Goal: Task Accomplishment & Management: Use online tool/utility

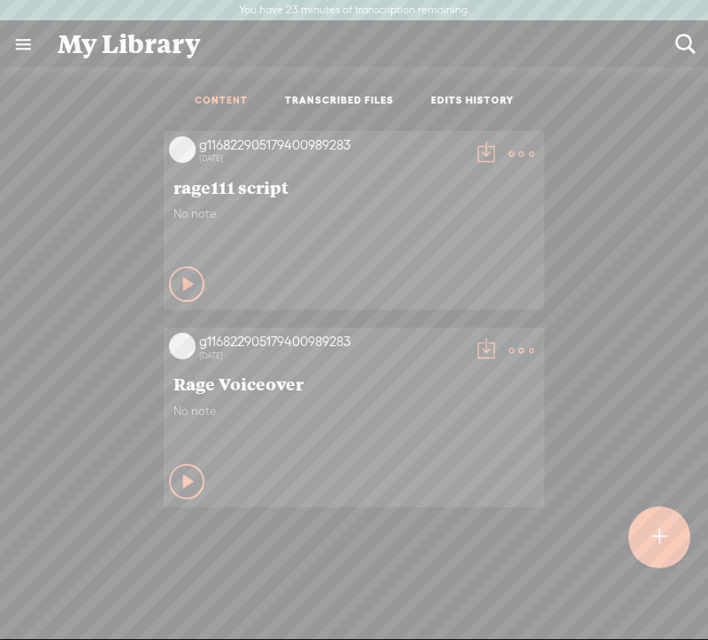
click at [654, 527] on t at bounding box center [658, 537] width 15 height 39
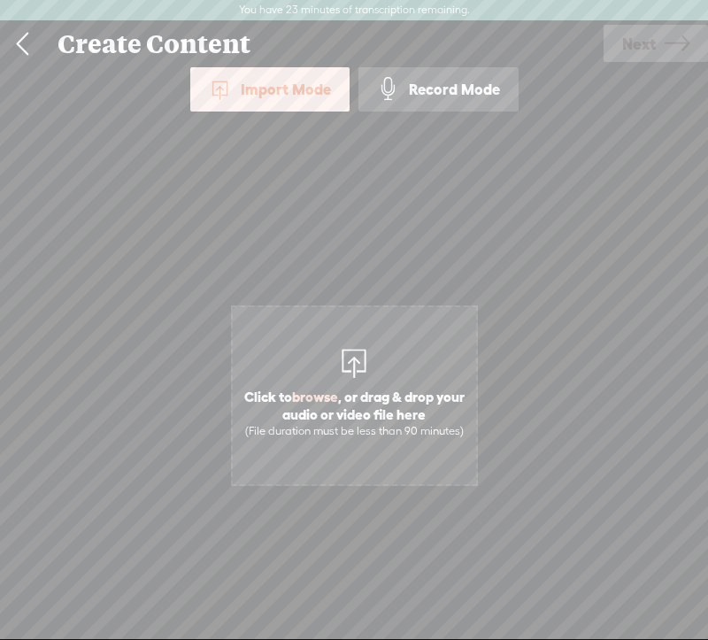
click at [358, 381] on span "Click to browse , or drag & drop your audio or video file here (File duration m…" at bounding box center [354, 413] width 243 height 68
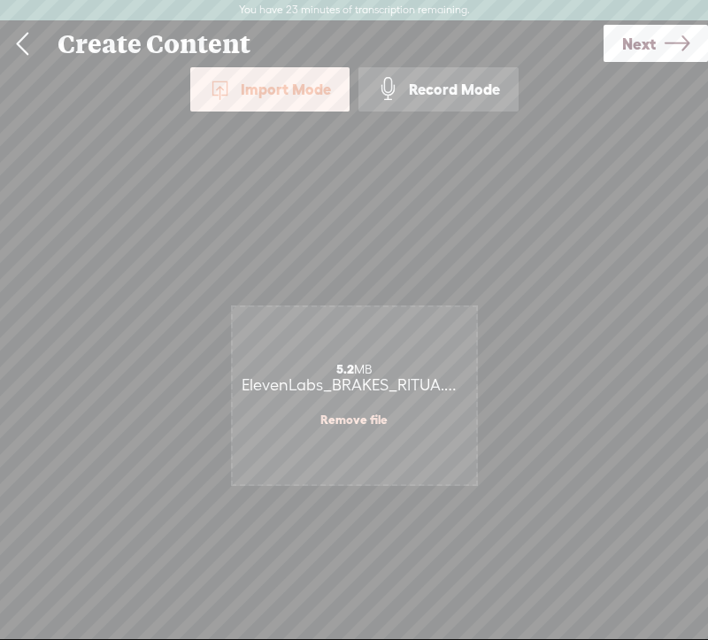
click at [676, 35] on icon at bounding box center [677, 43] width 25 height 45
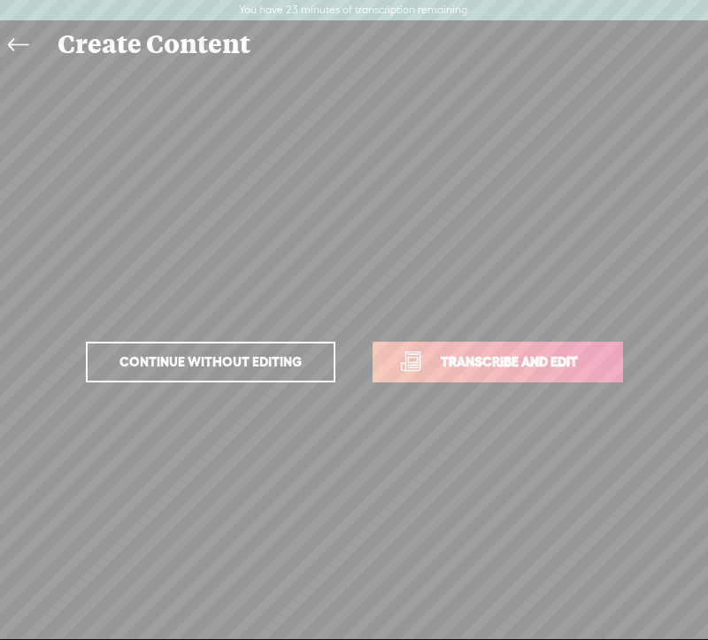
click at [410, 352] on link "Transcribe and edit" at bounding box center [498, 362] width 250 height 41
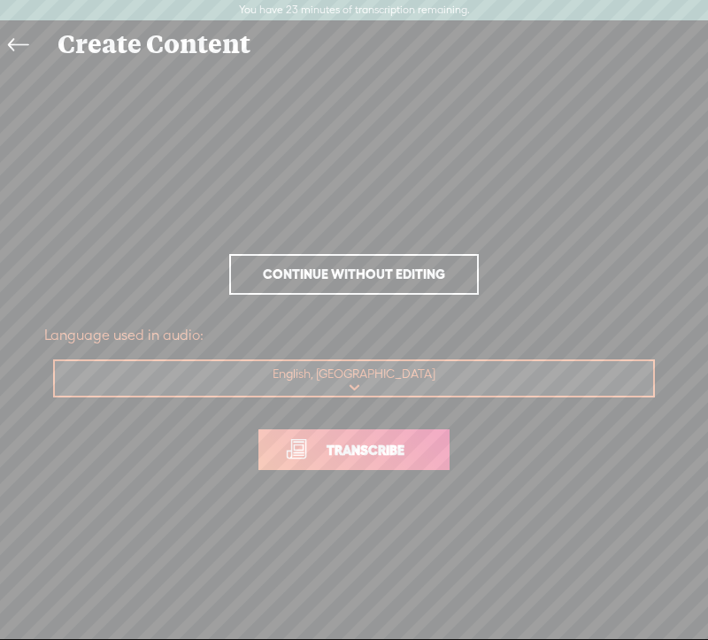
click at [389, 448] on span "Transcribe" at bounding box center [365, 450] width 115 height 20
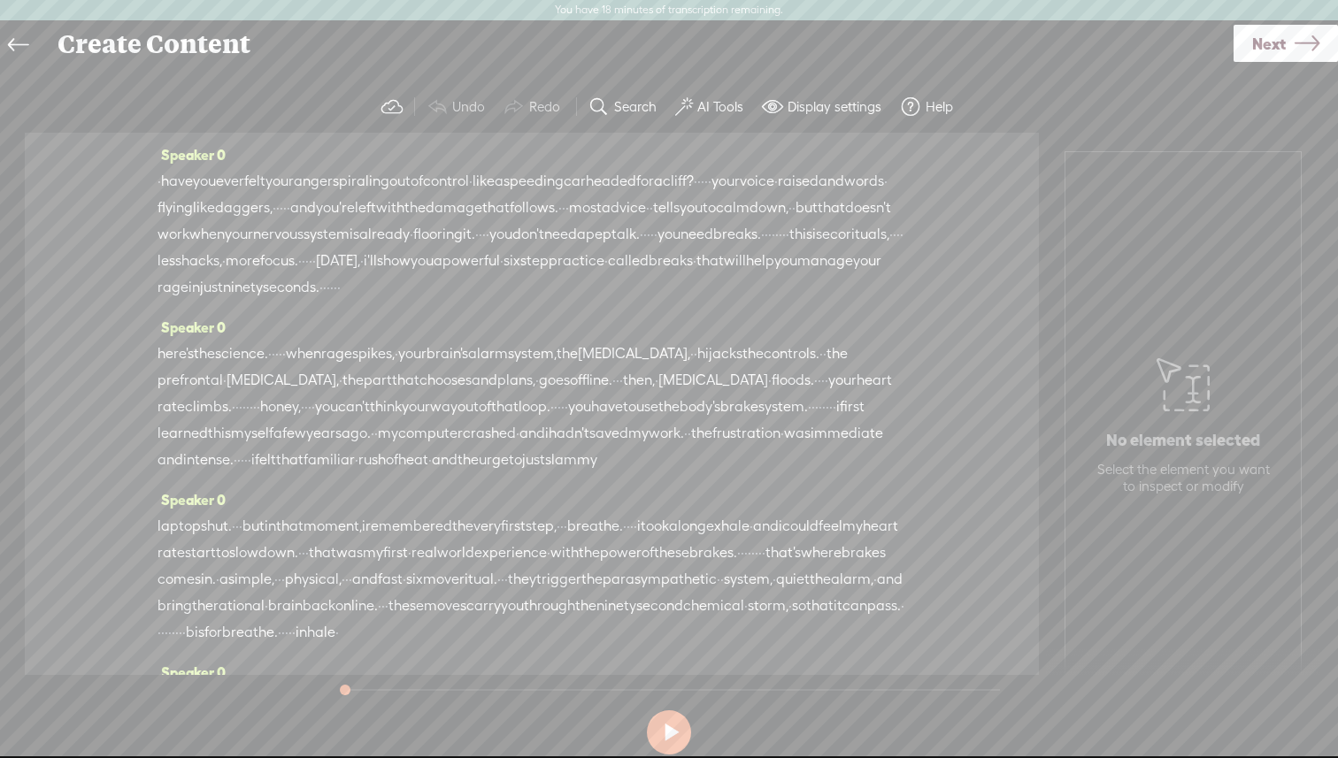
click at [707, 109] on label "AI Tools" at bounding box center [720, 107] width 46 height 18
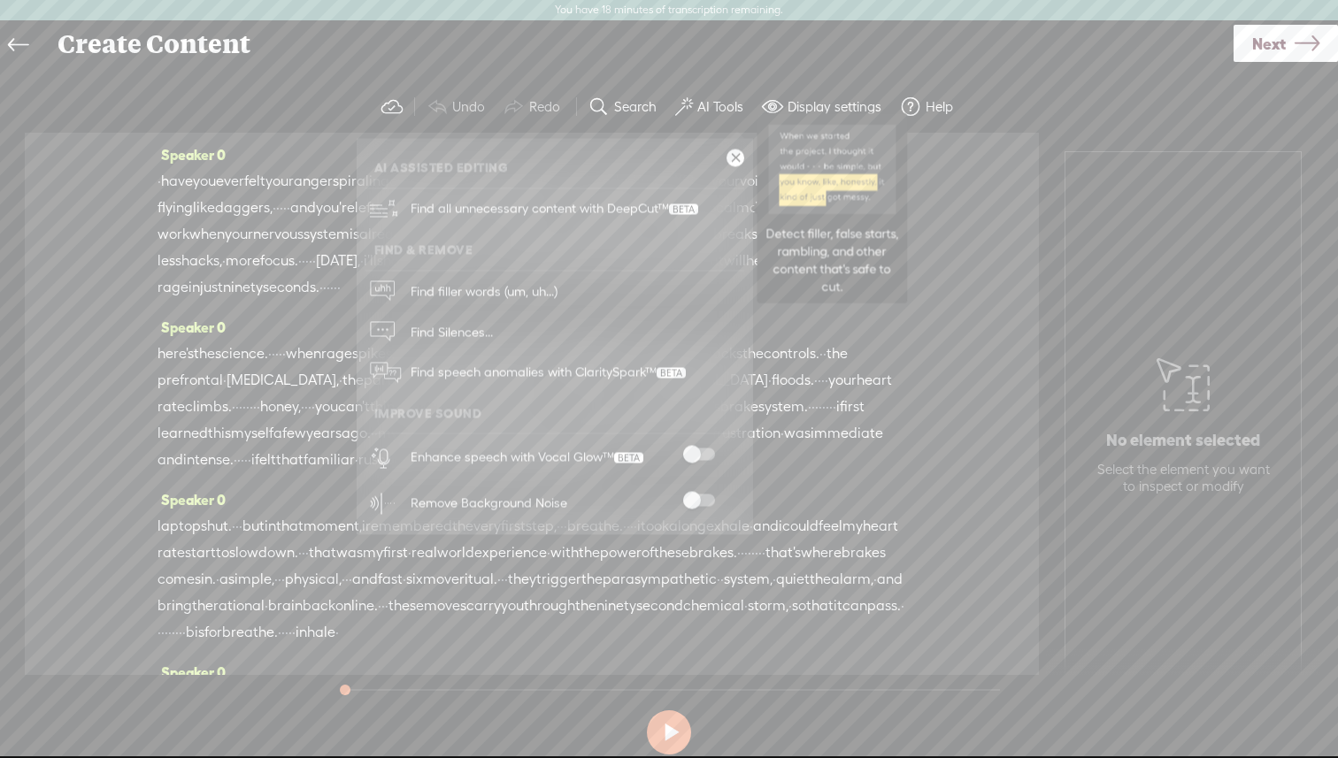
click at [631, 210] on span "Find all unnecessary content with DeepCut™" at bounding box center [554, 210] width 300 height 42
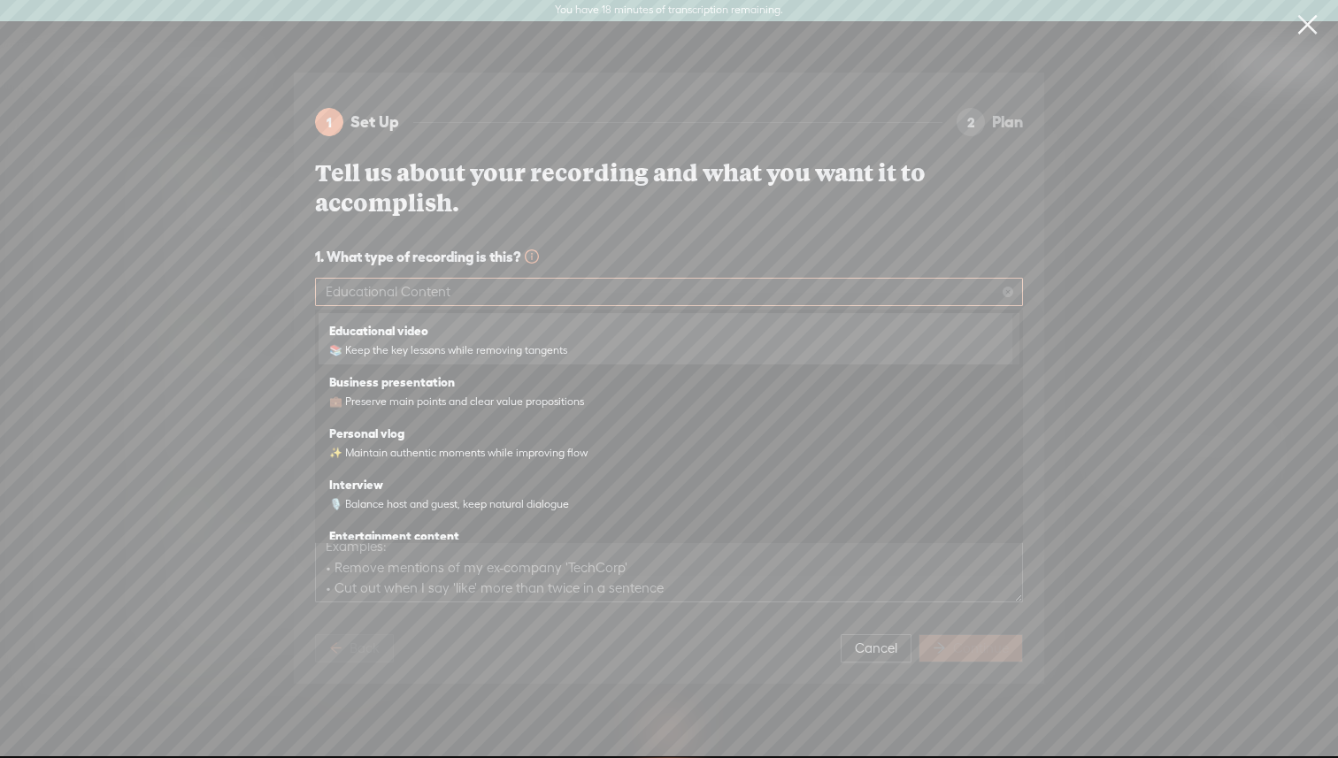
click at [473, 289] on span "Educational Content" at bounding box center [669, 292] width 687 height 27
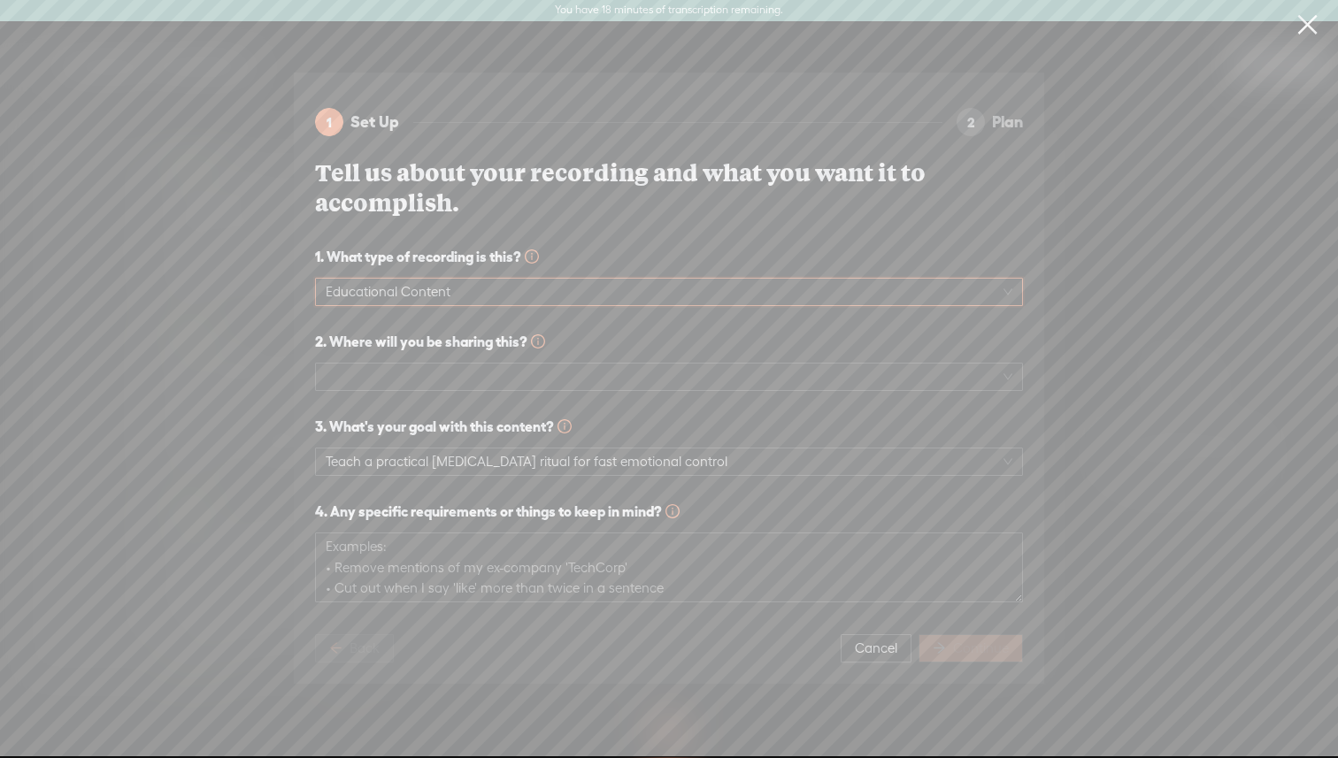
click at [296, 356] on div "1 Set Up 2 Plan Tell us about your recording and what you want it to accomplish…" at bounding box center [669, 379] width 750 height 612
click at [377, 370] on span at bounding box center [669, 377] width 687 height 27
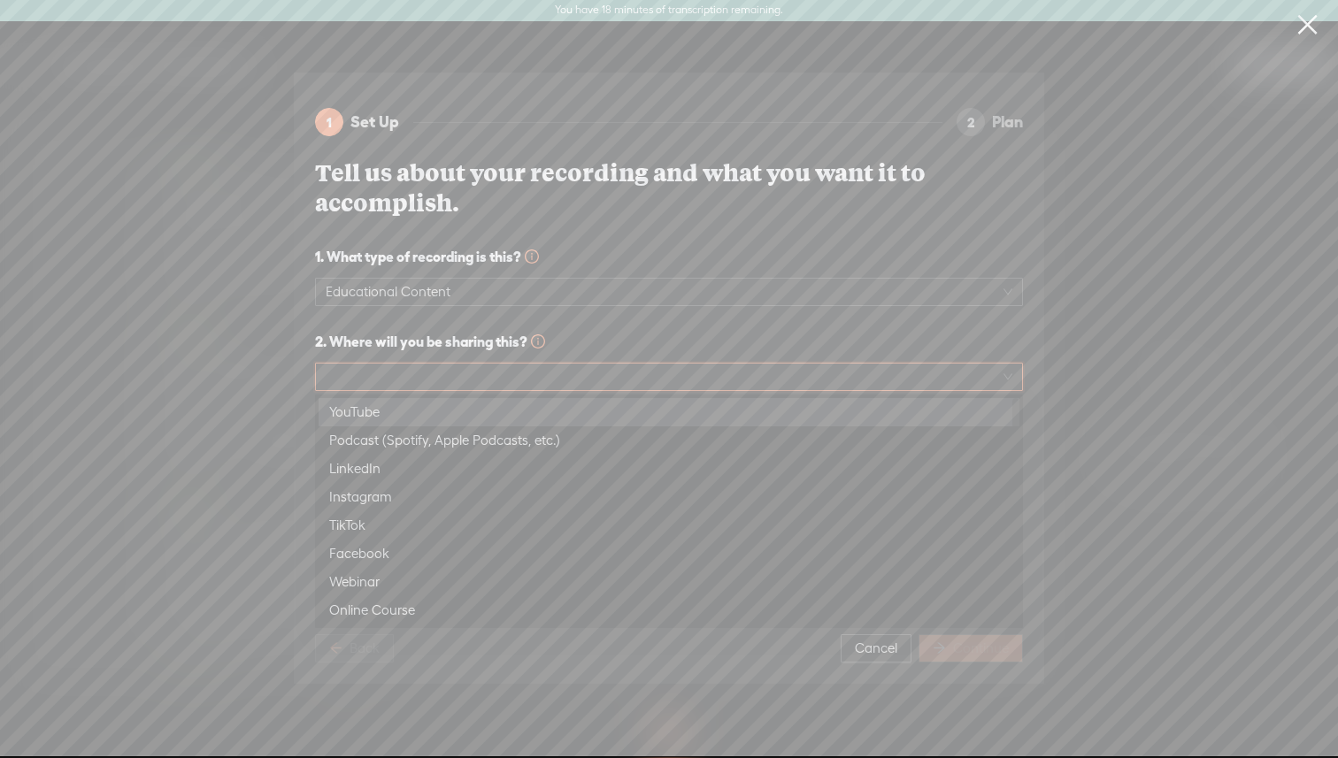
click at [372, 404] on div "YouTube" at bounding box center [669, 412] width 680 height 21
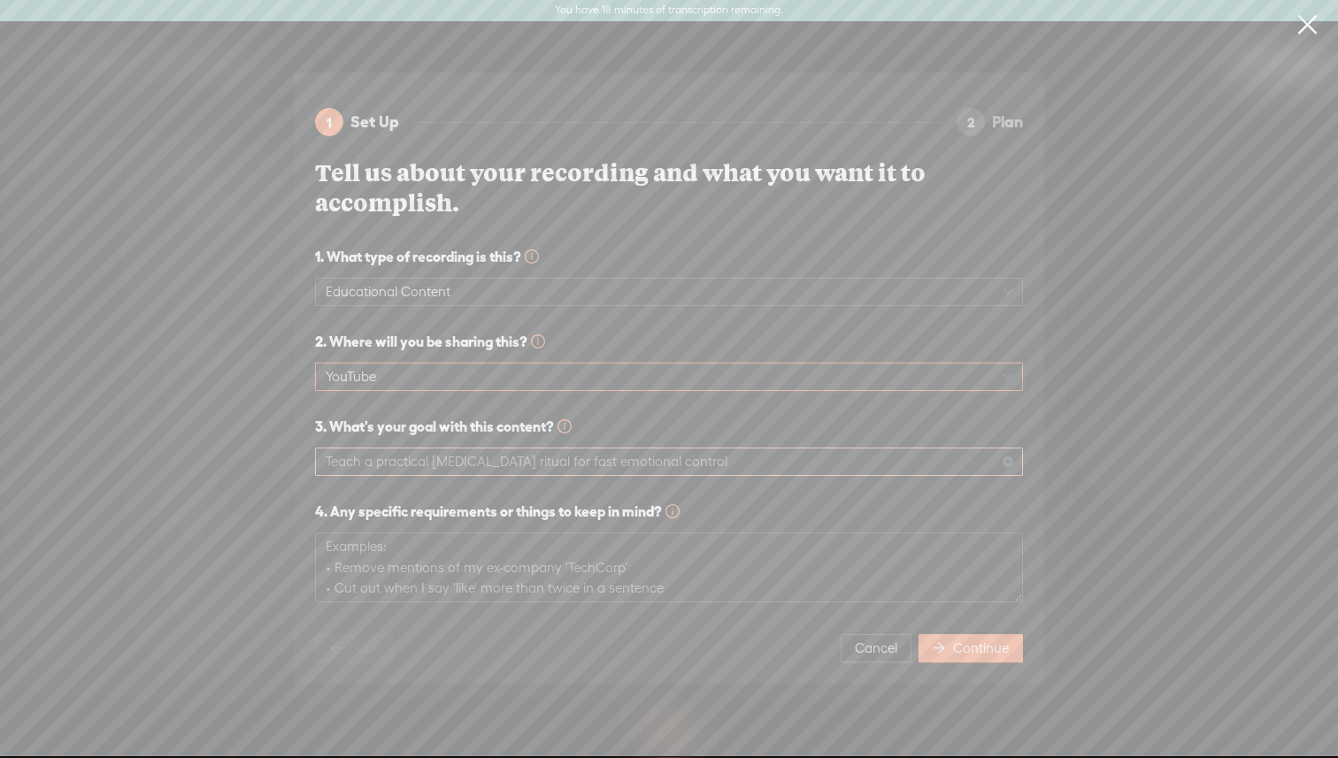
click at [378, 458] on span "Teach a practical [MEDICAL_DATA] ritual for fast emotional control" at bounding box center [669, 462] width 687 height 27
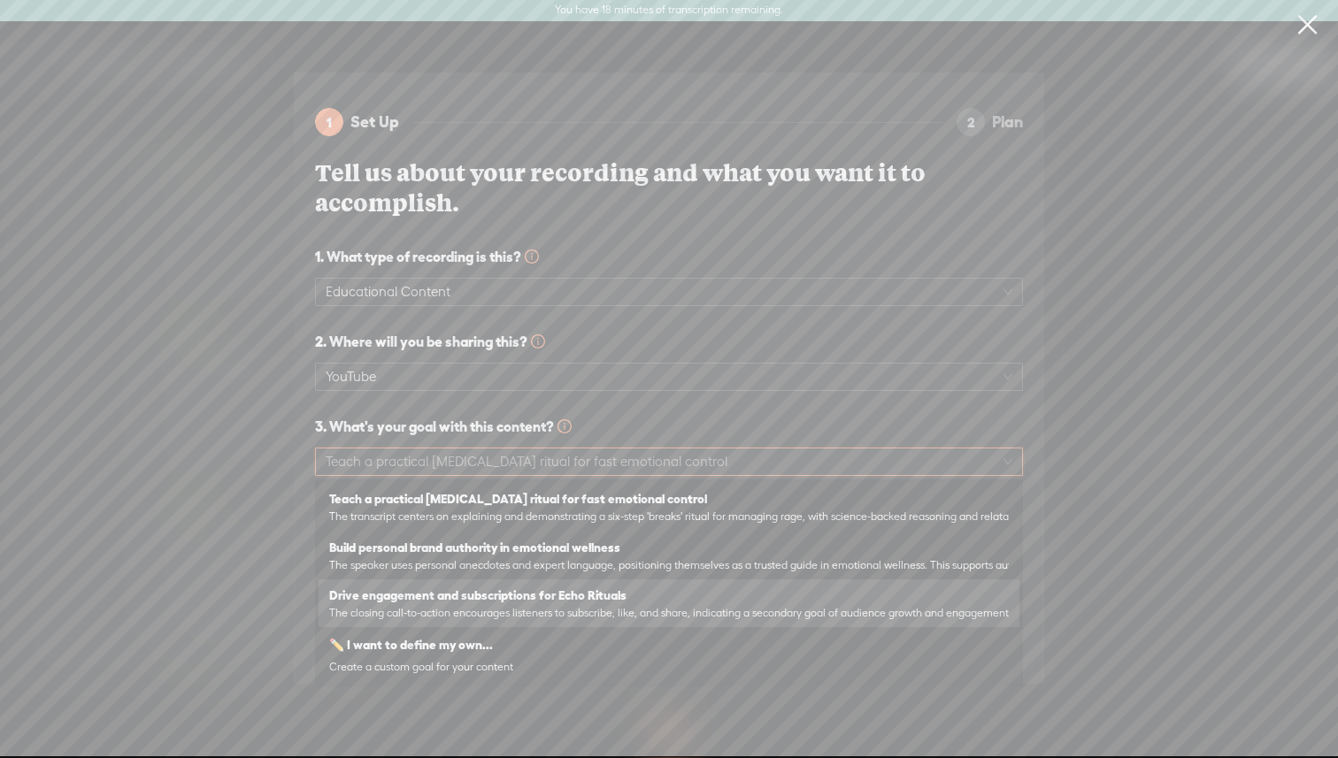
click at [399, 595] on strong "Drive engagement and subscriptions for Echo Rituals" at bounding box center [477, 596] width 297 height 14
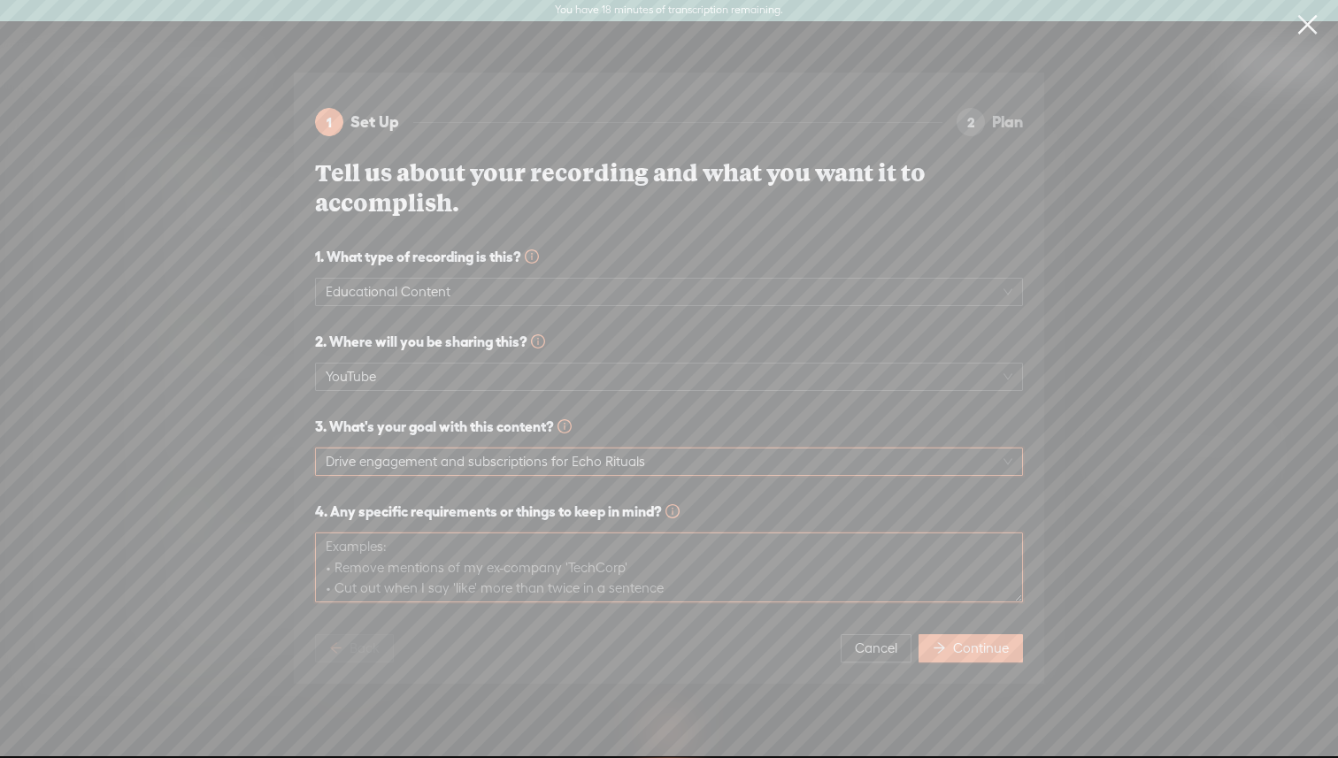
click at [399, 582] on textarea at bounding box center [669, 568] width 708 height 70
click at [707, 639] on span "Continue" at bounding box center [981, 649] width 56 height 18
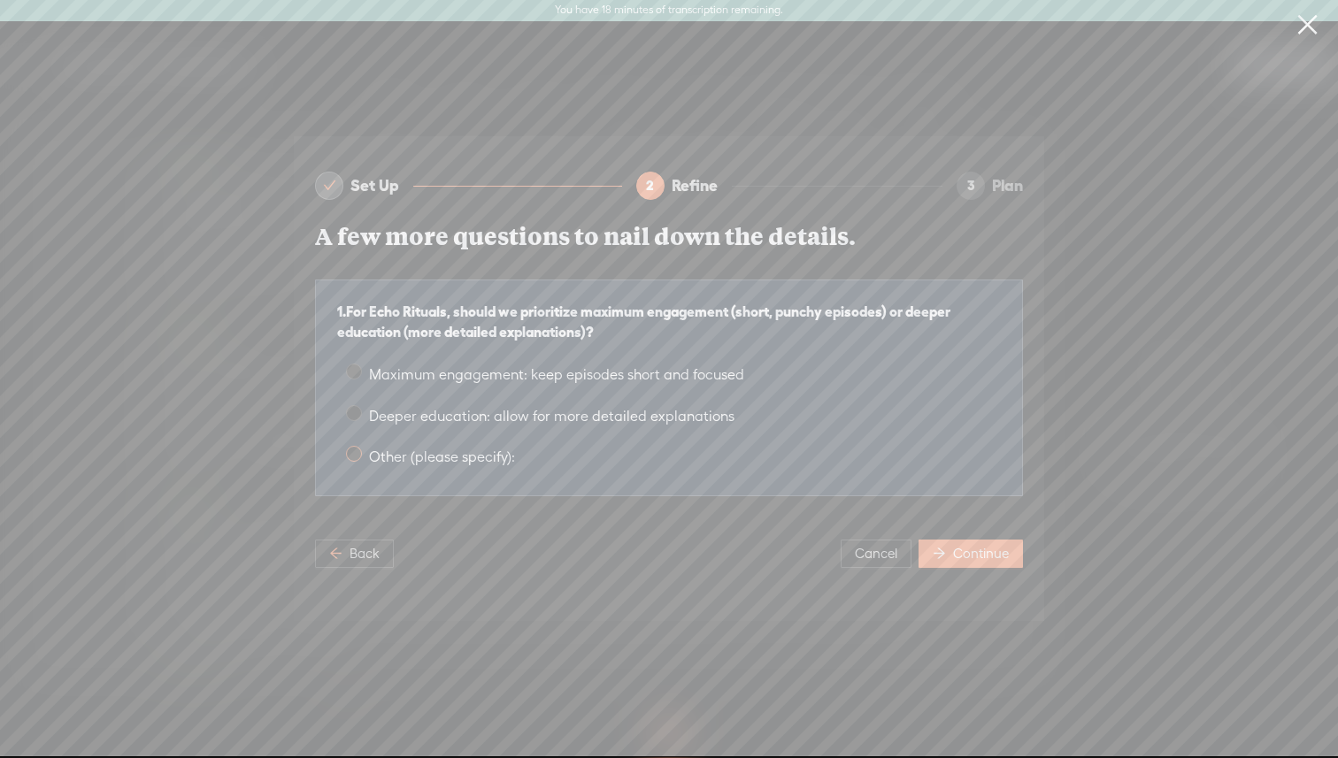
click at [356, 459] on span at bounding box center [354, 454] width 16 height 16
click at [356, 459] on input "Other (please specify):" at bounding box center [354, 454] width 16 height 16
radio input "true"
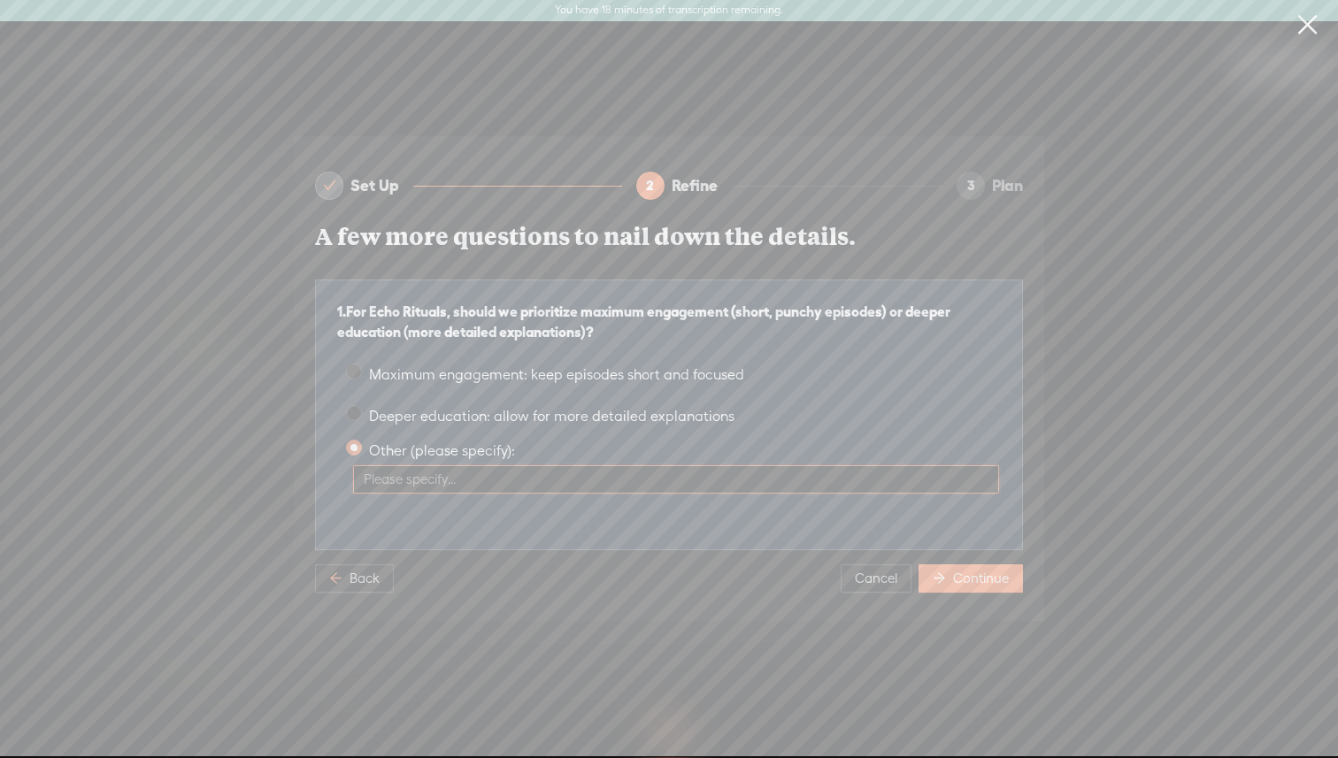
click at [420, 473] on input "Other (please specify):" at bounding box center [676, 480] width 646 height 28
click at [476, 483] on input "We post 3 shorts" at bounding box center [676, 480] width 646 height 28
type input "We post 3 shorts and one long form weekly"
click at [707, 581] on button "Continue" at bounding box center [971, 579] width 104 height 28
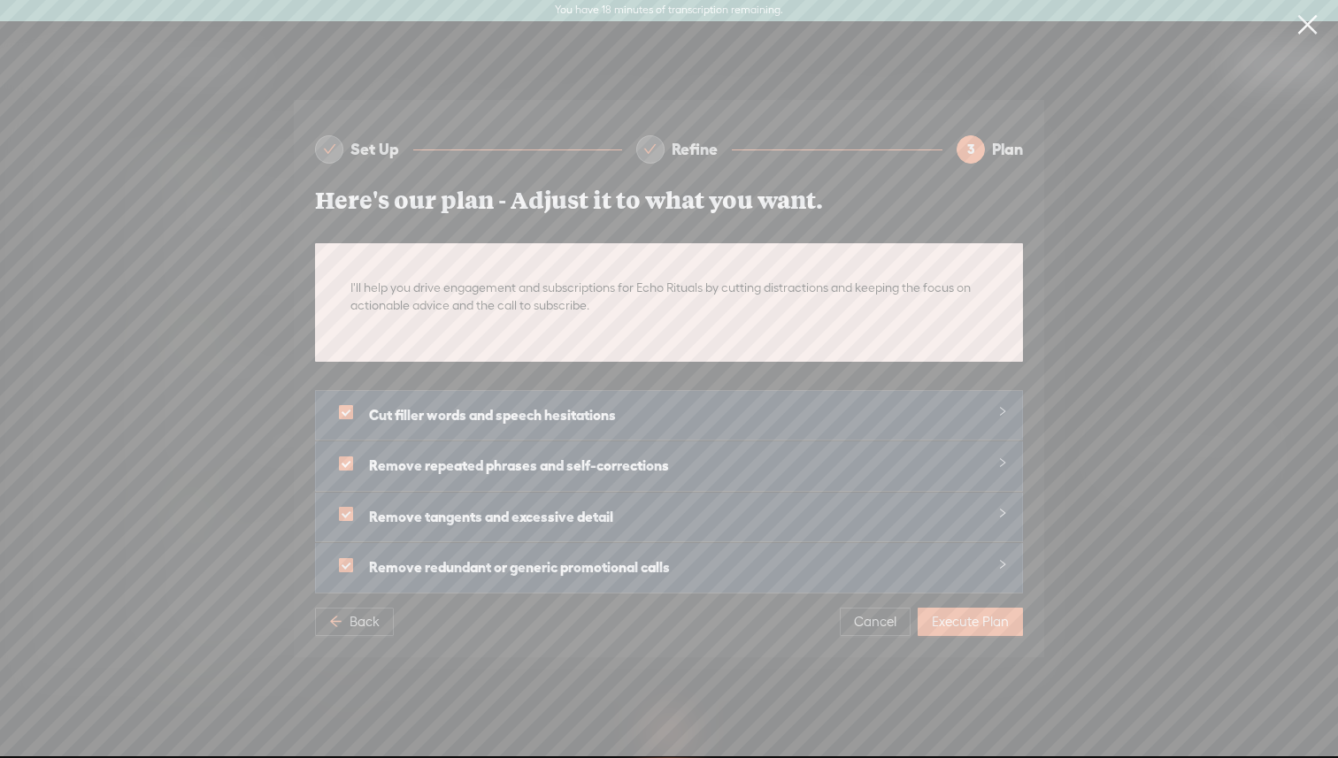
click at [707, 408] on icon "collapsed" at bounding box center [1002, 411] width 11 height 11
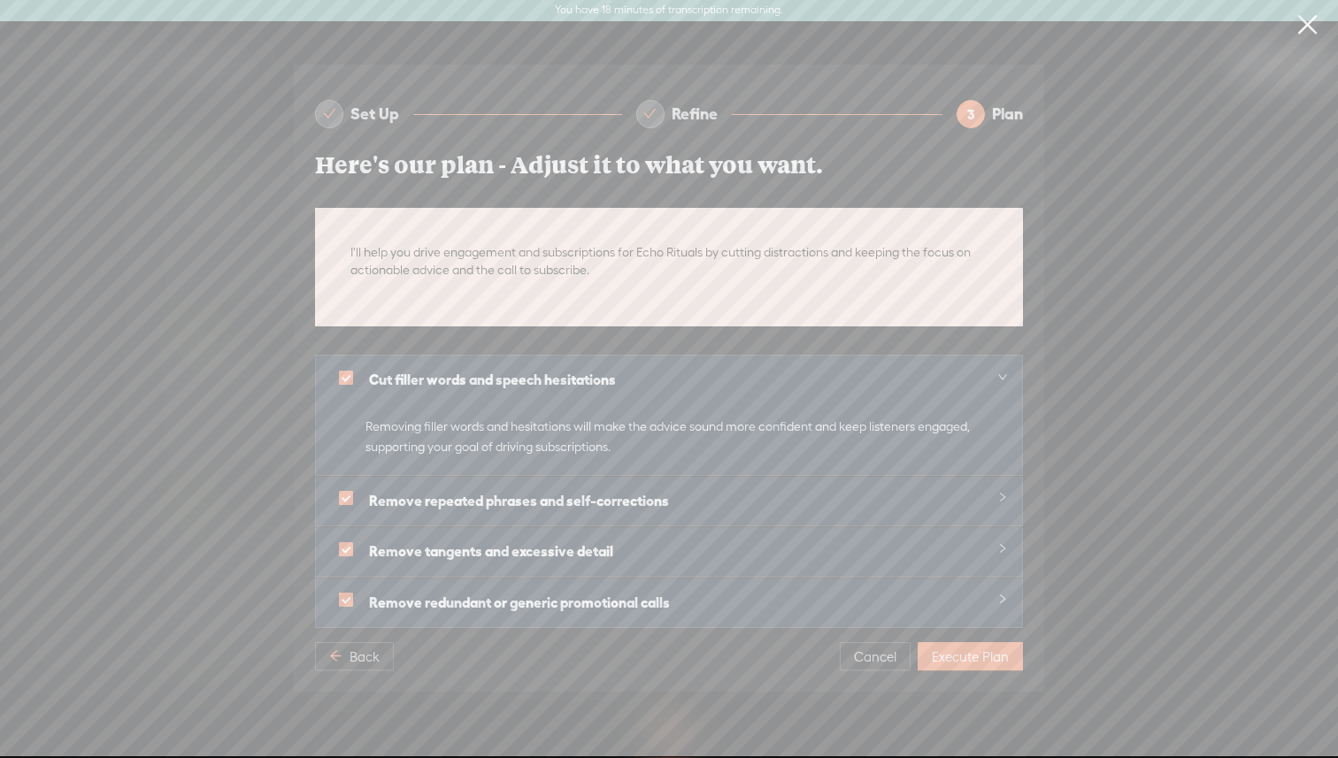
click at [707, 483] on div "Remove repeated phrases and self-corrections" at bounding box center [669, 502] width 706 height 50
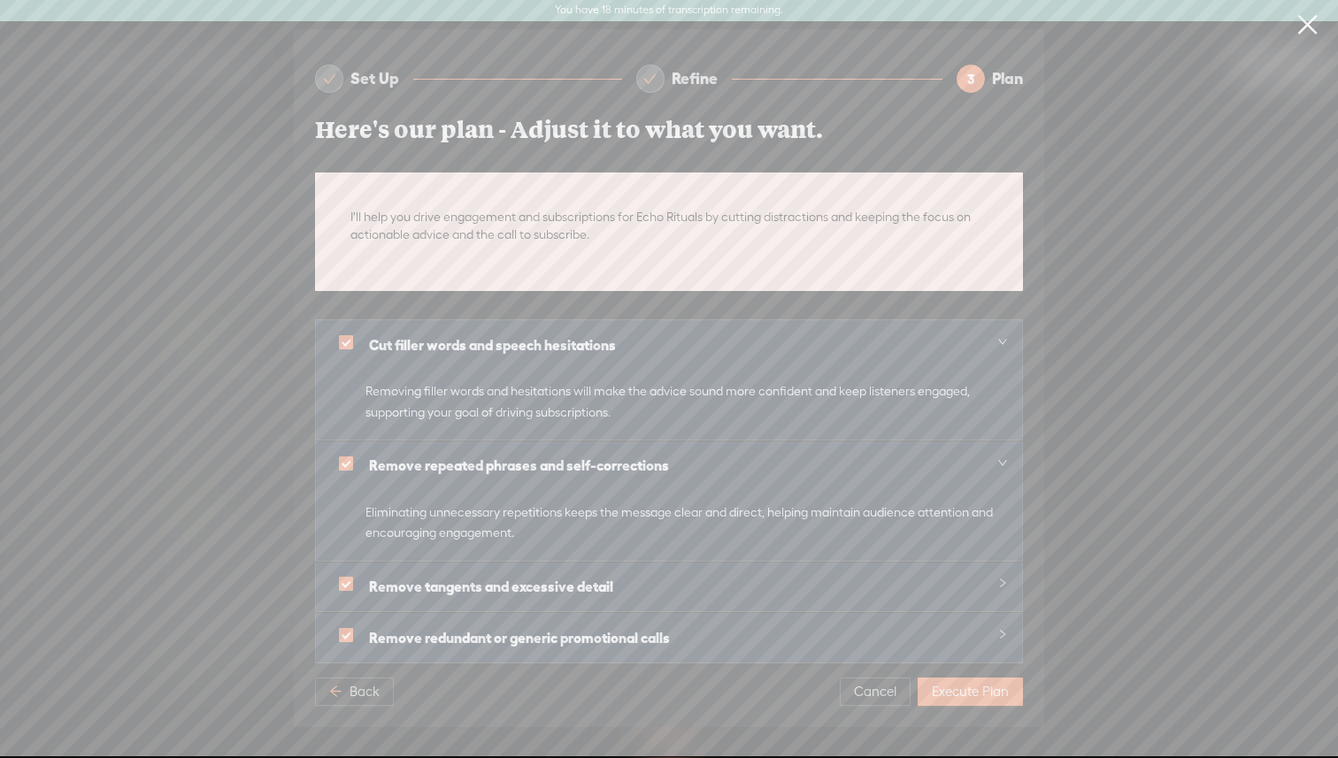
click at [707, 580] on div at bounding box center [997, 583] width 21 height 20
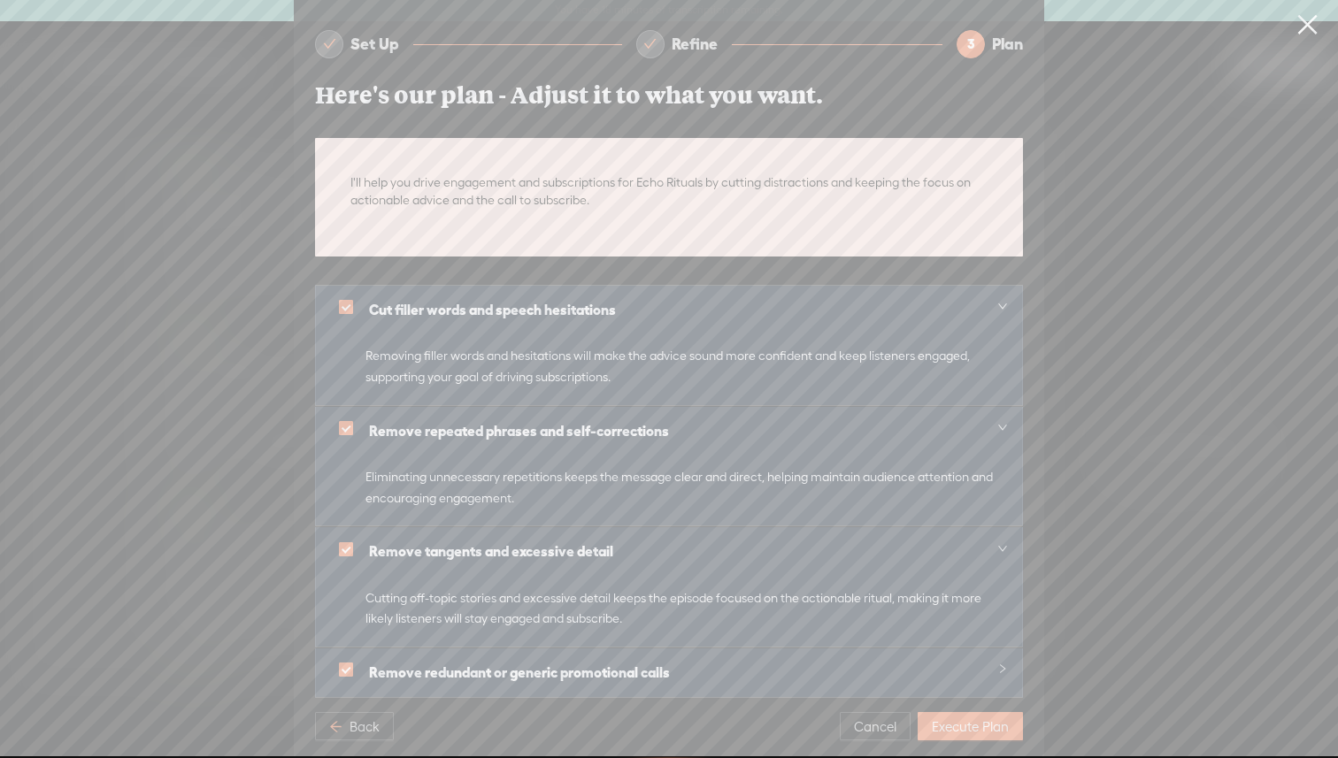
click at [707, 639] on div at bounding box center [997, 669] width 21 height 20
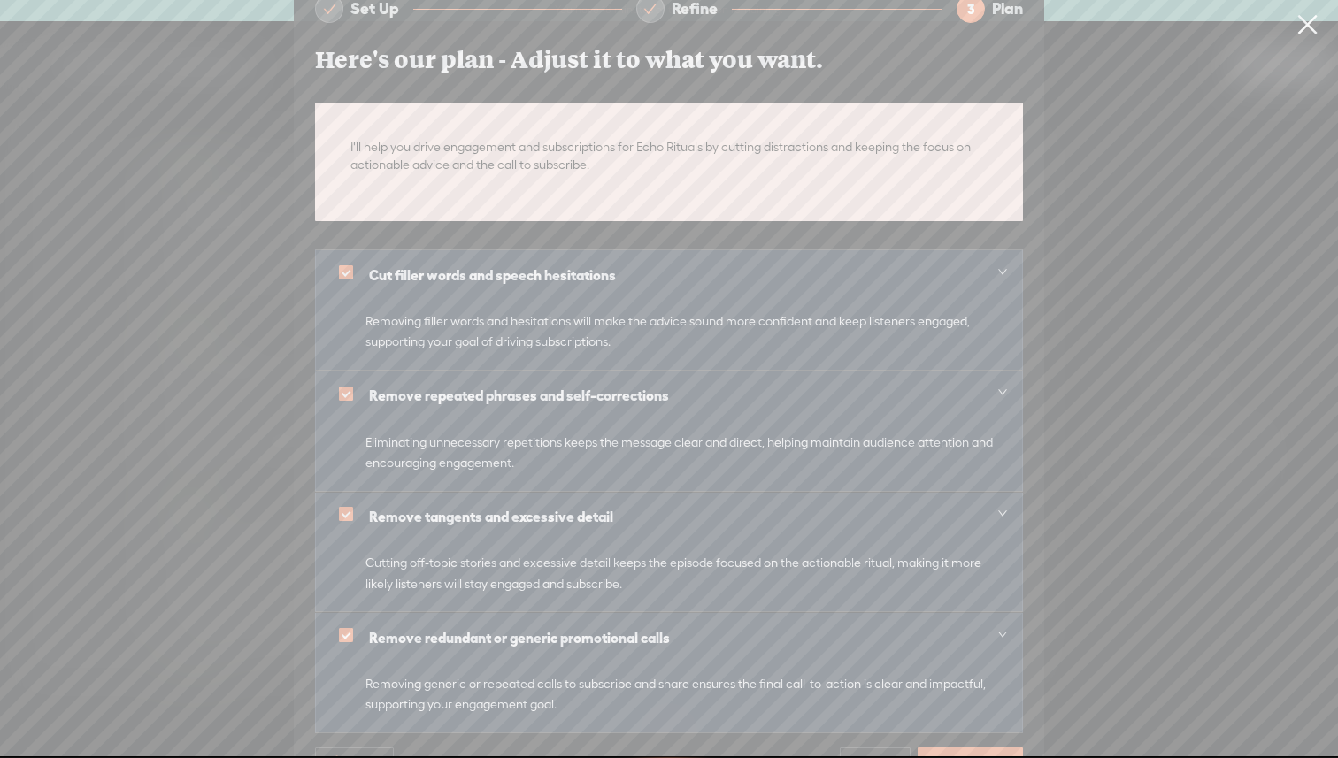
scroll to position [54, 0]
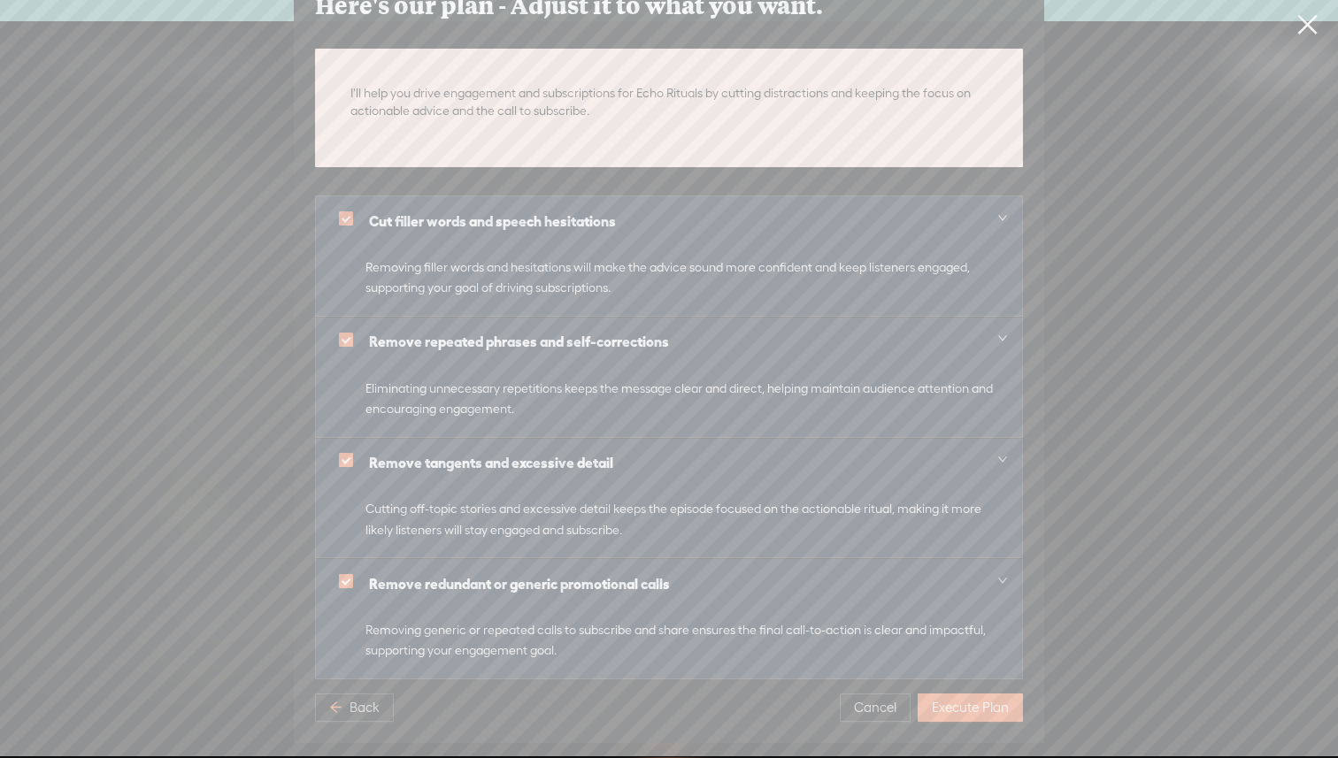
click at [707, 639] on span "Execute Plan" at bounding box center [970, 708] width 77 height 18
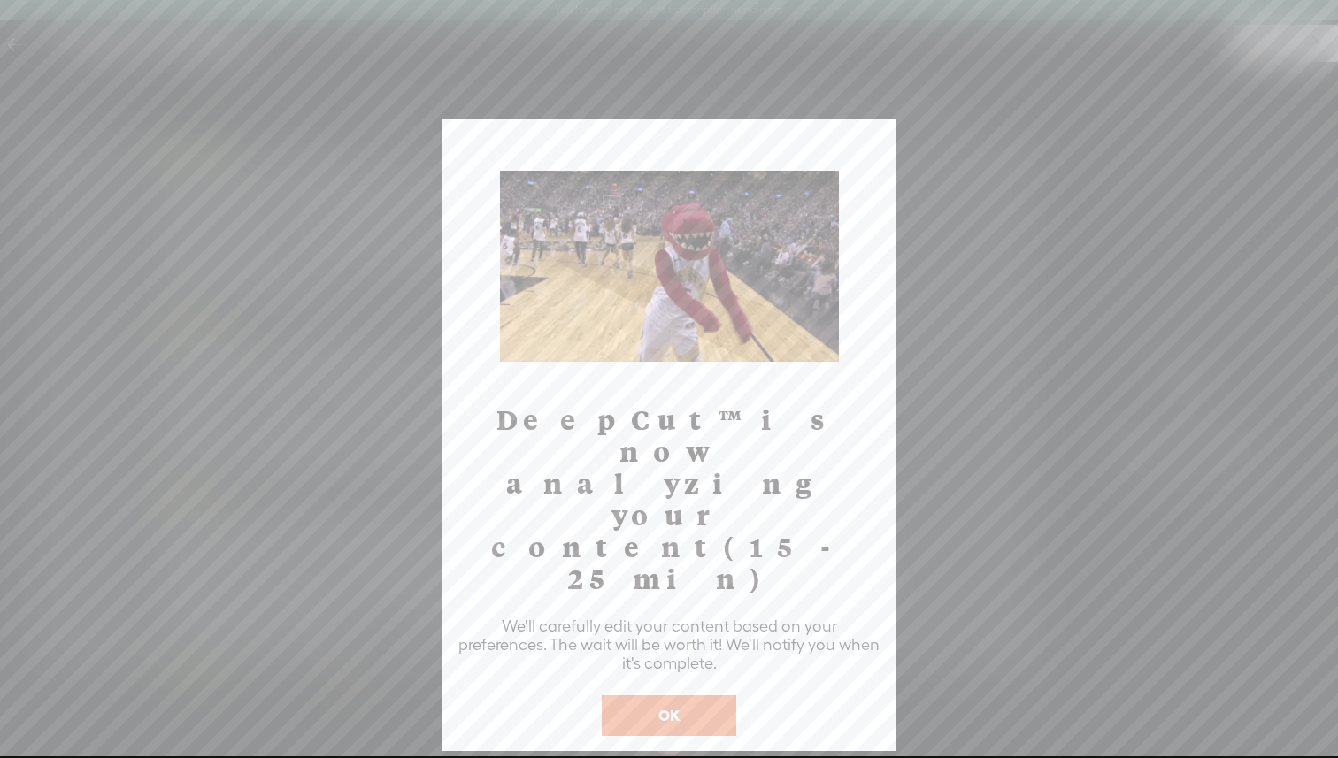
click at [694, 639] on button "OK" at bounding box center [669, 716] width 135 height 41
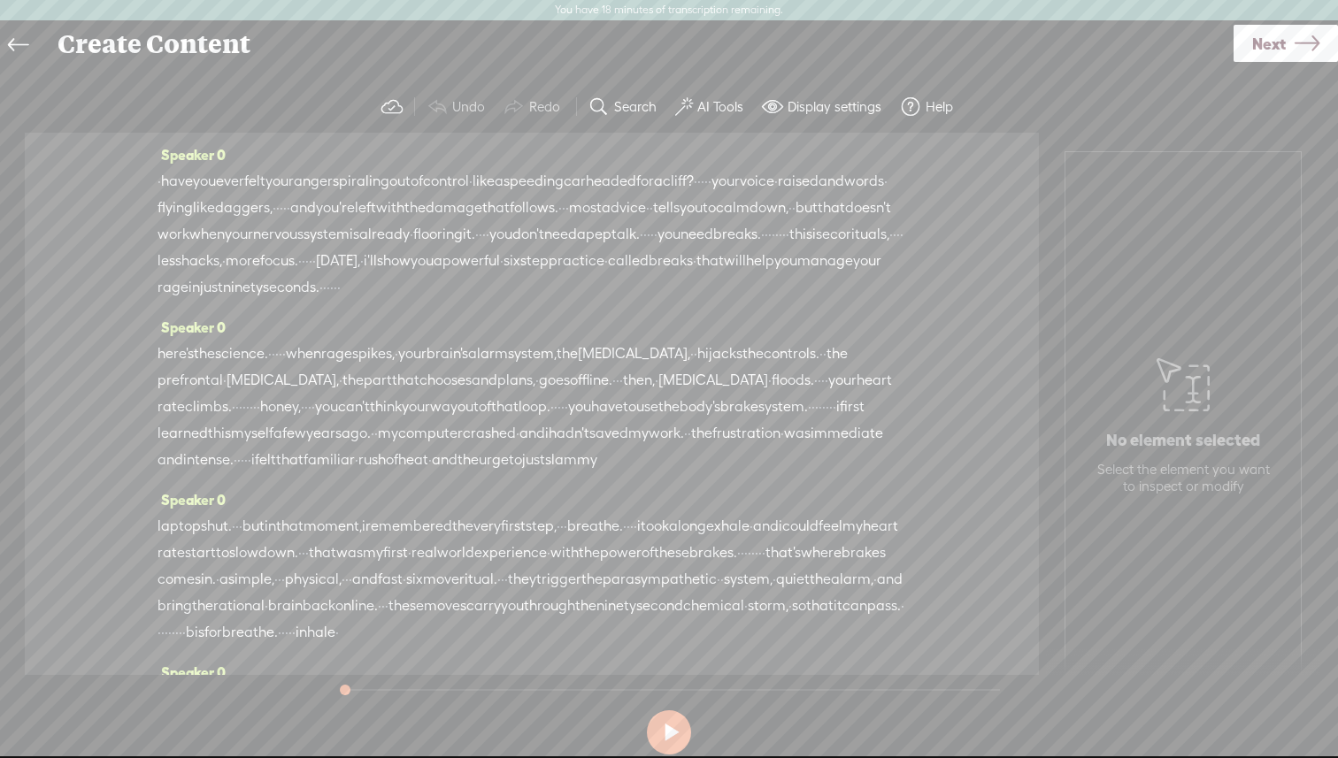
click at [707, 50] on span "Next" at bounding box center [1269, 43] width 34 height 45
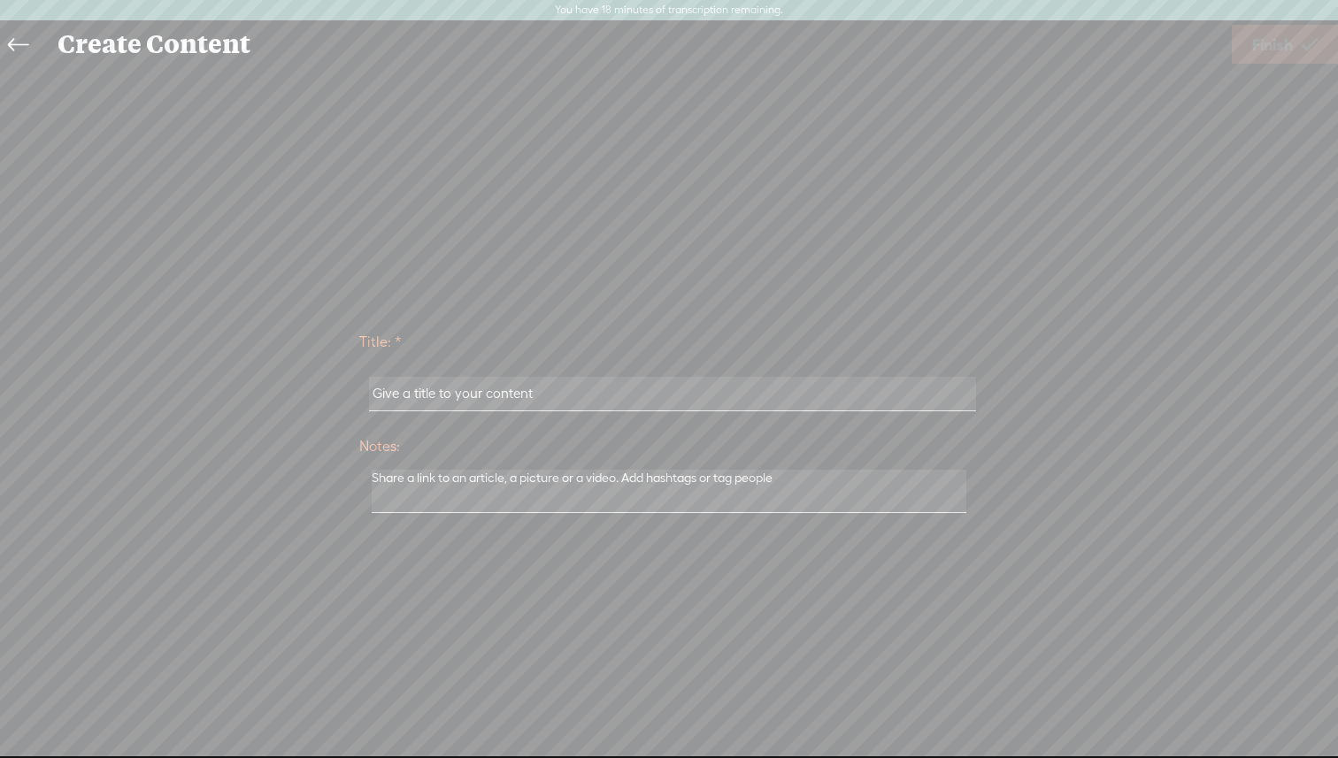
click at [6, 42] on link at bounding box center [23, 45] width 40 height 41
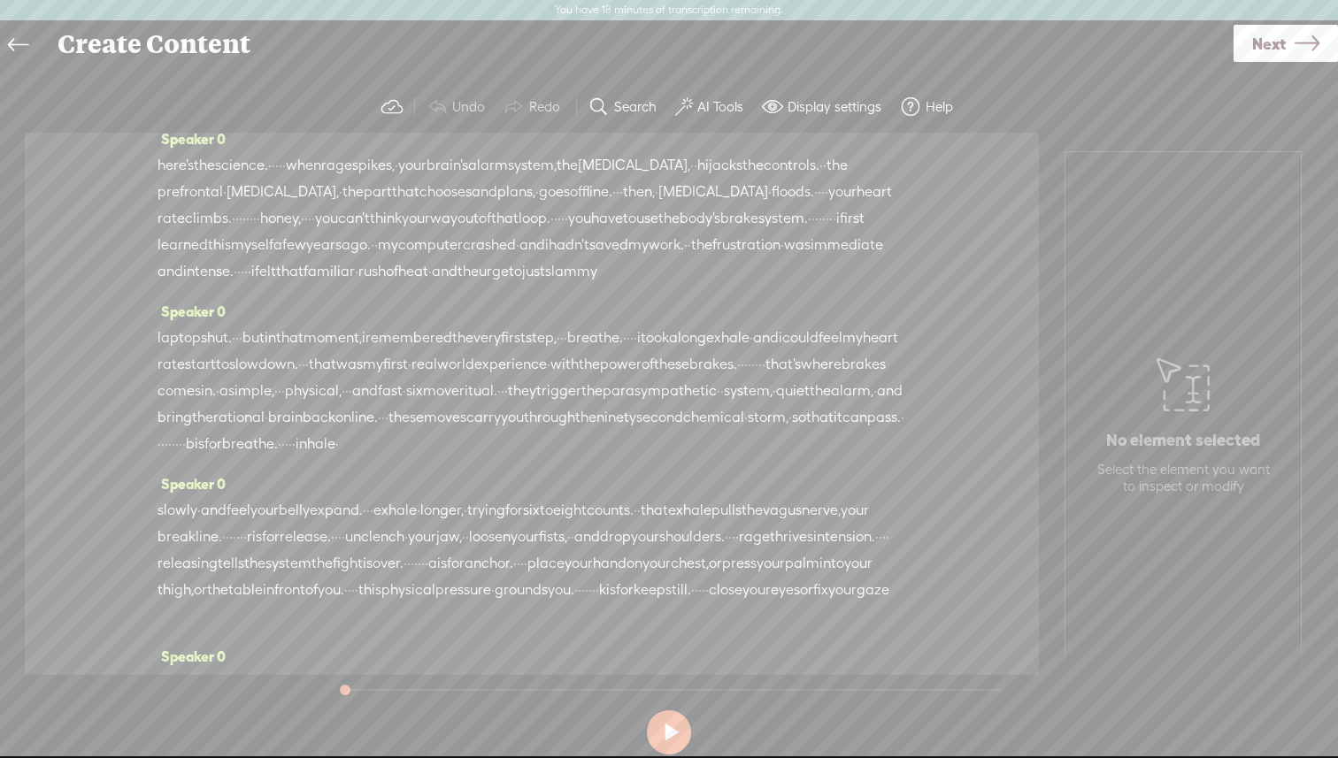
scroll to position [185, 0]
drag, startPoint x: 556, startPoint y: 251, endPoint x: 464, endPoint y: 252, distance: 92.0
click at [464, 252] on div "here's the science. · · · · · when rage spikes, · your brain's alarm system, th…" at bounding box center [532, 222] width 749 height 133
click at [341, 207] on span "Delete" at bounding box center [347, 206] width 42 height 18
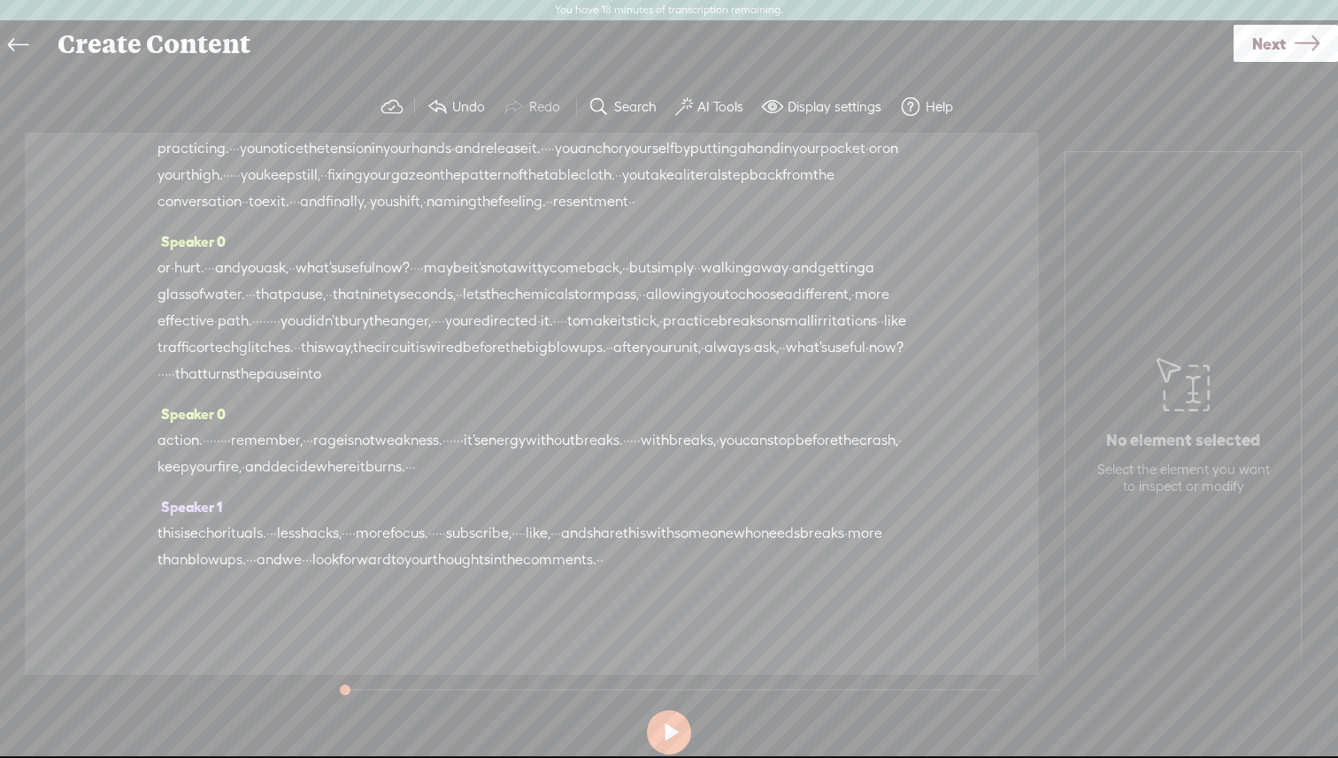
scroll to position [1138, 0]
click at [701, 103] on label "AI Tools" at bounding box center [720, 107] width 46 height 18
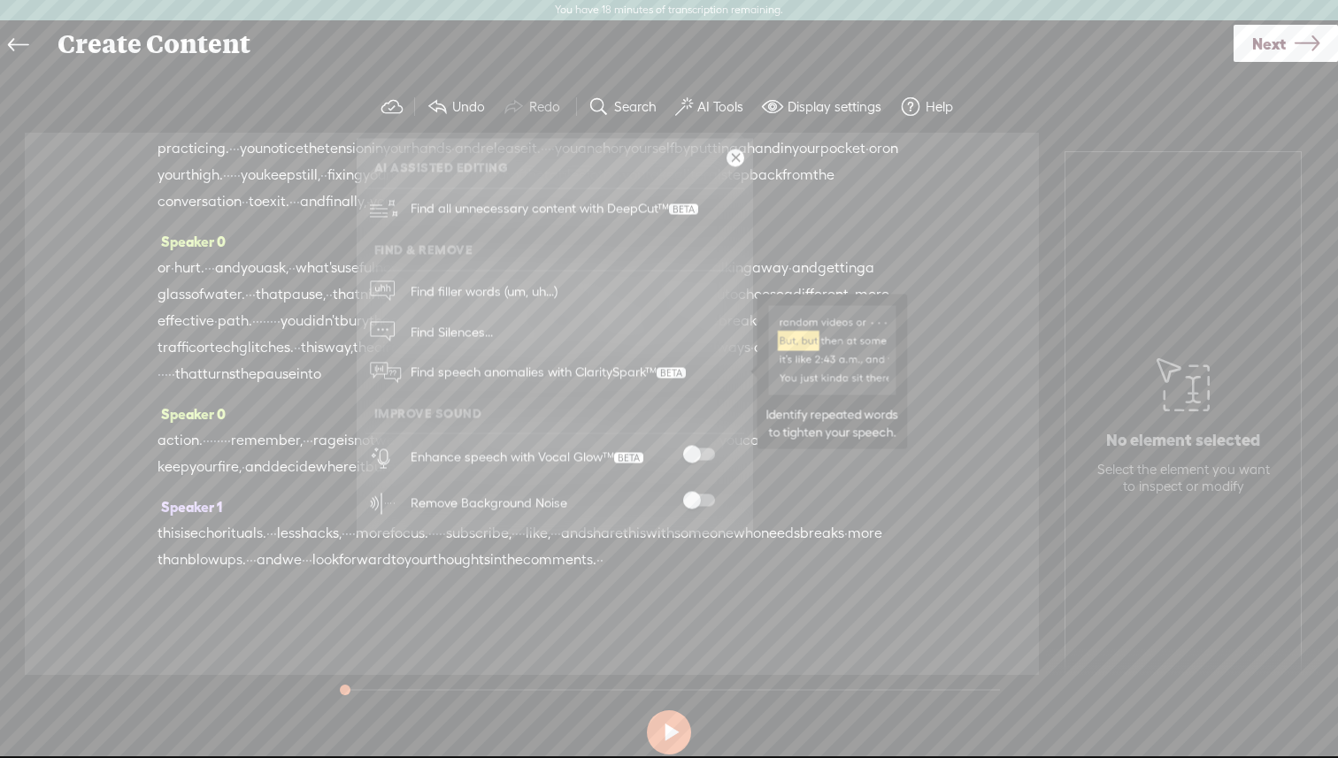
click at [550, 380] on span "Find speech anomalies with ClaritySpark™" at bounding box center [548, 373] width 288 height 42
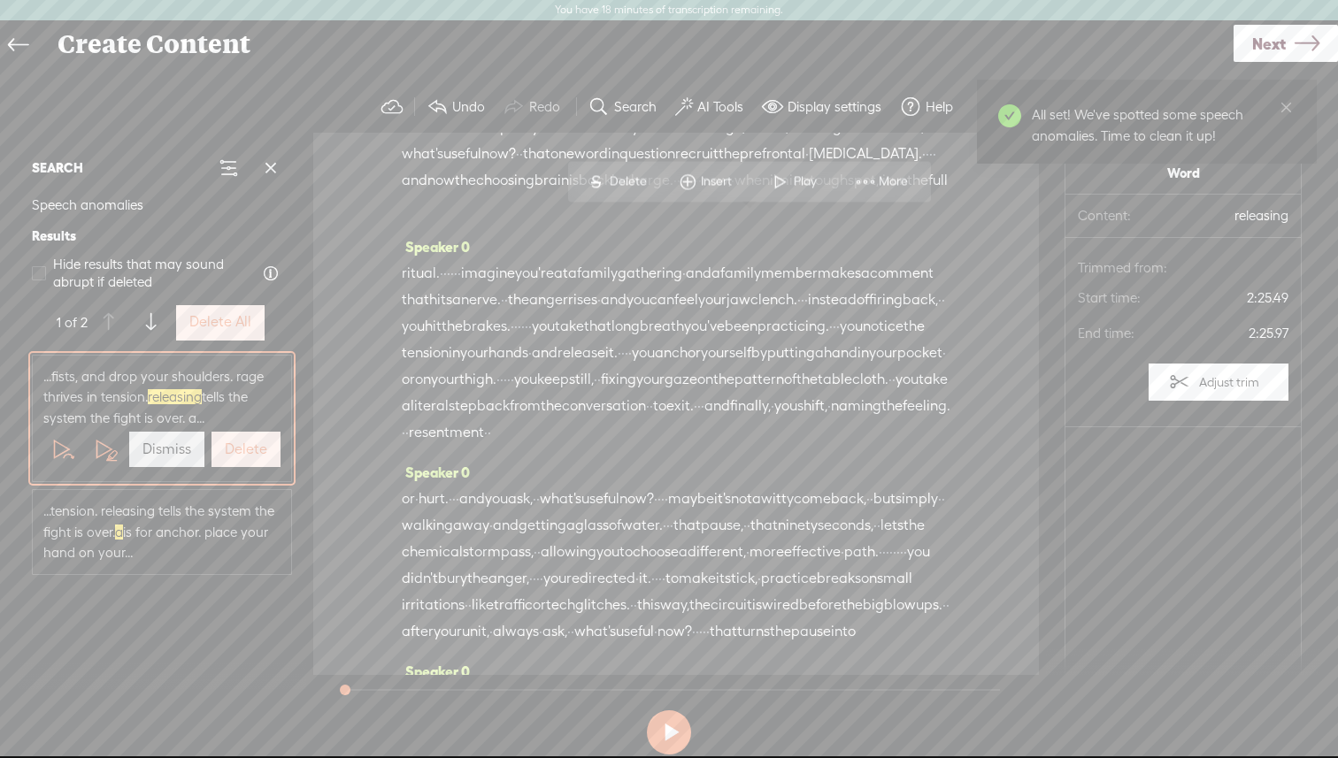
scroll to position [793, 0]
click at [40, 273] on span at bounding box center [39, 273] width 14 height 14
click at [40, 273] on input "Hide results that may sound abrupt if deleted" at bounding box center [39, 273] width 14 height 14
checkbox input "true"
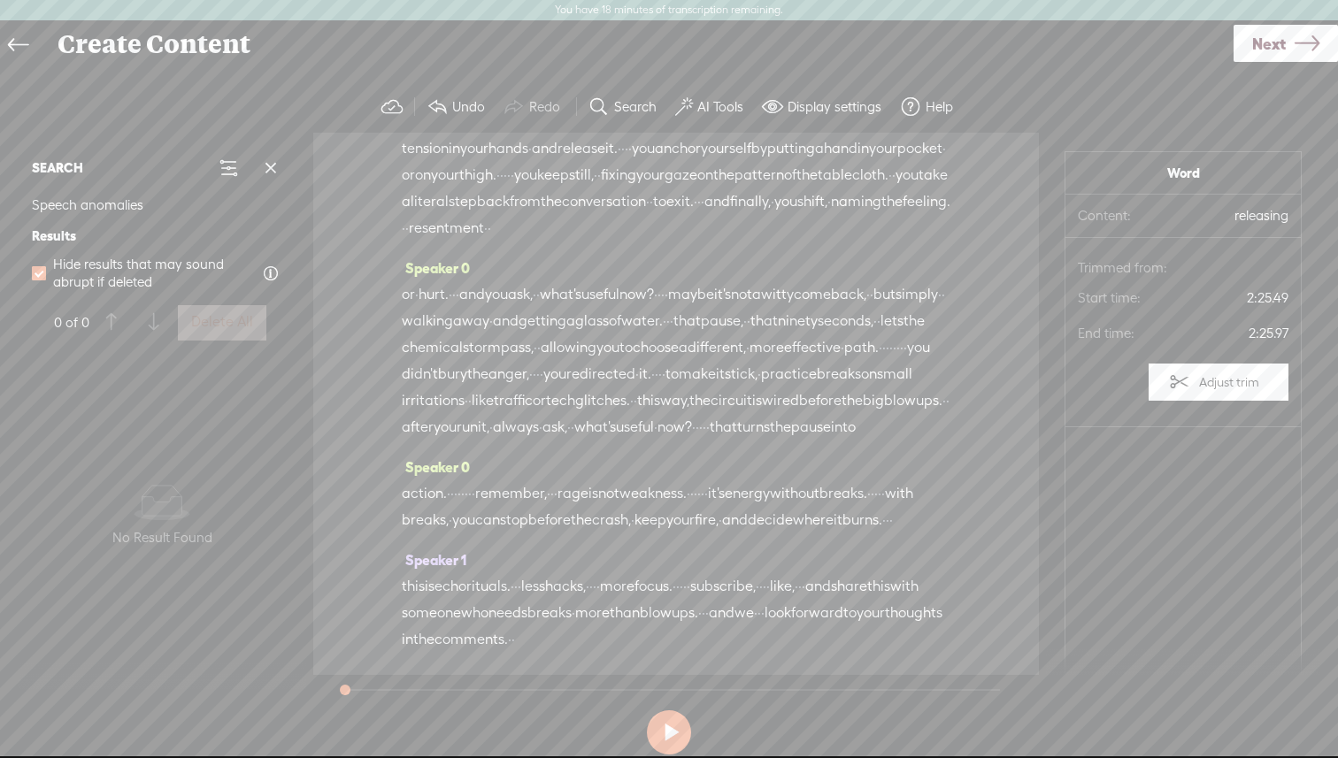
scroll to position [1483, 0]
click at [707, 107] on label "Display settings" at bounding box center [835, 107] width 94 height 18
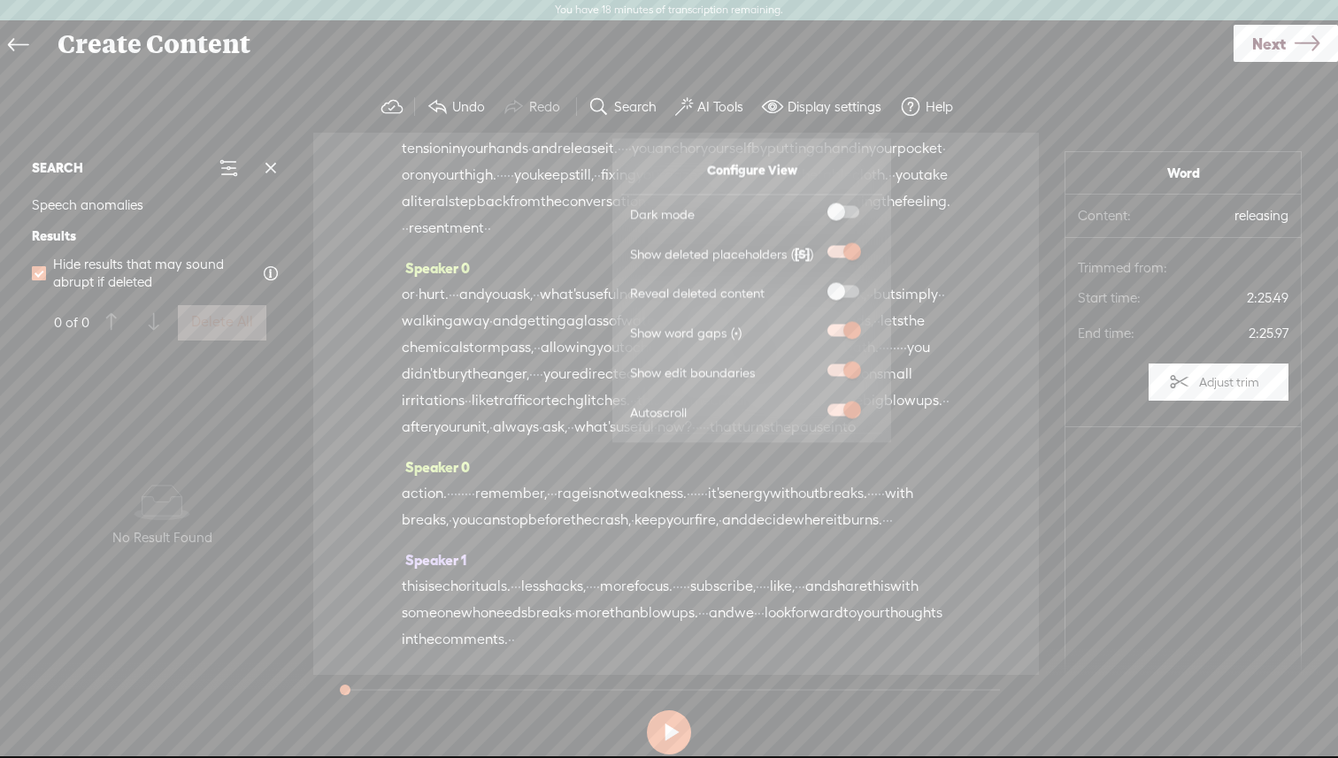
click at [707, 289] on span at bounding box center [843, 291] width 32 height 12
click at [707, 285] on input "checkbox" at bounding box center [813, 285] width 0 height 0
click at [707, 225] on div "Speaker 0 · have you ever felt your anger spiraling out of control · like a spe…" at bounding box center [676, 404] width 726 height 543
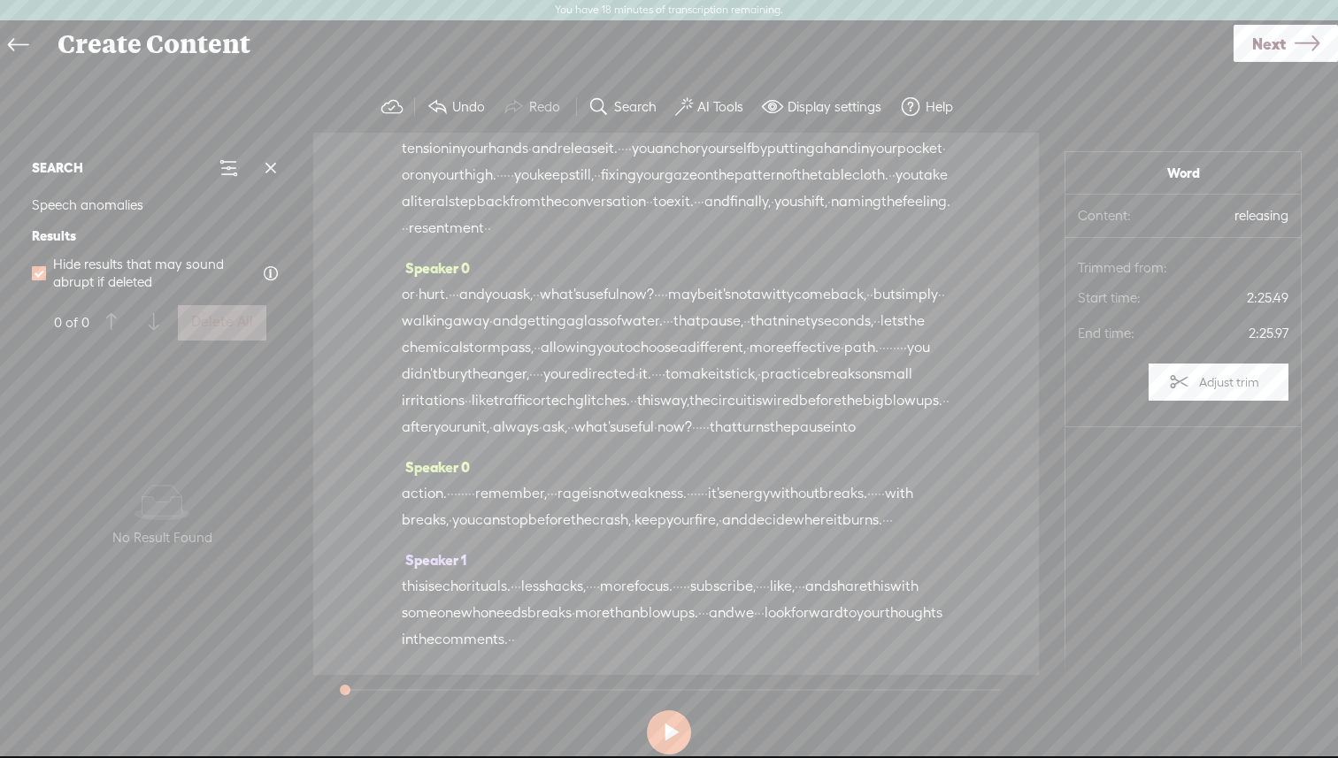
click at [707, 106] on label "AI Tools" at bounding box center [720, 107] width 46 height 18
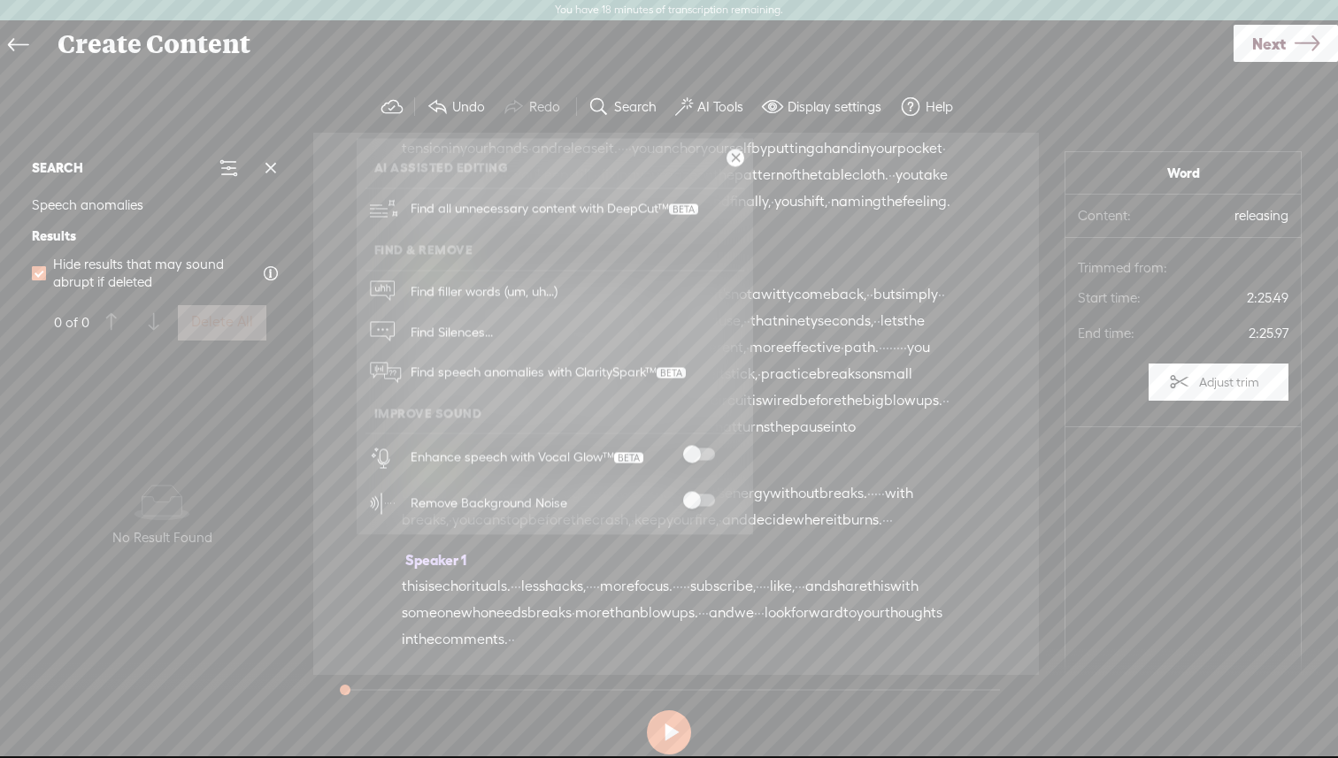
click at [703, 452] on span at bounding box center [699, 455] width 32 height 12
click at [696, 451] on span at bounding box center [699, 455] width 32 height 12
click at [707, 310] on img at bounding box center [831, 350] width 127 height 89
click at [707, 335] on span "path." at bounding box center [861, 348] width 35 height 27
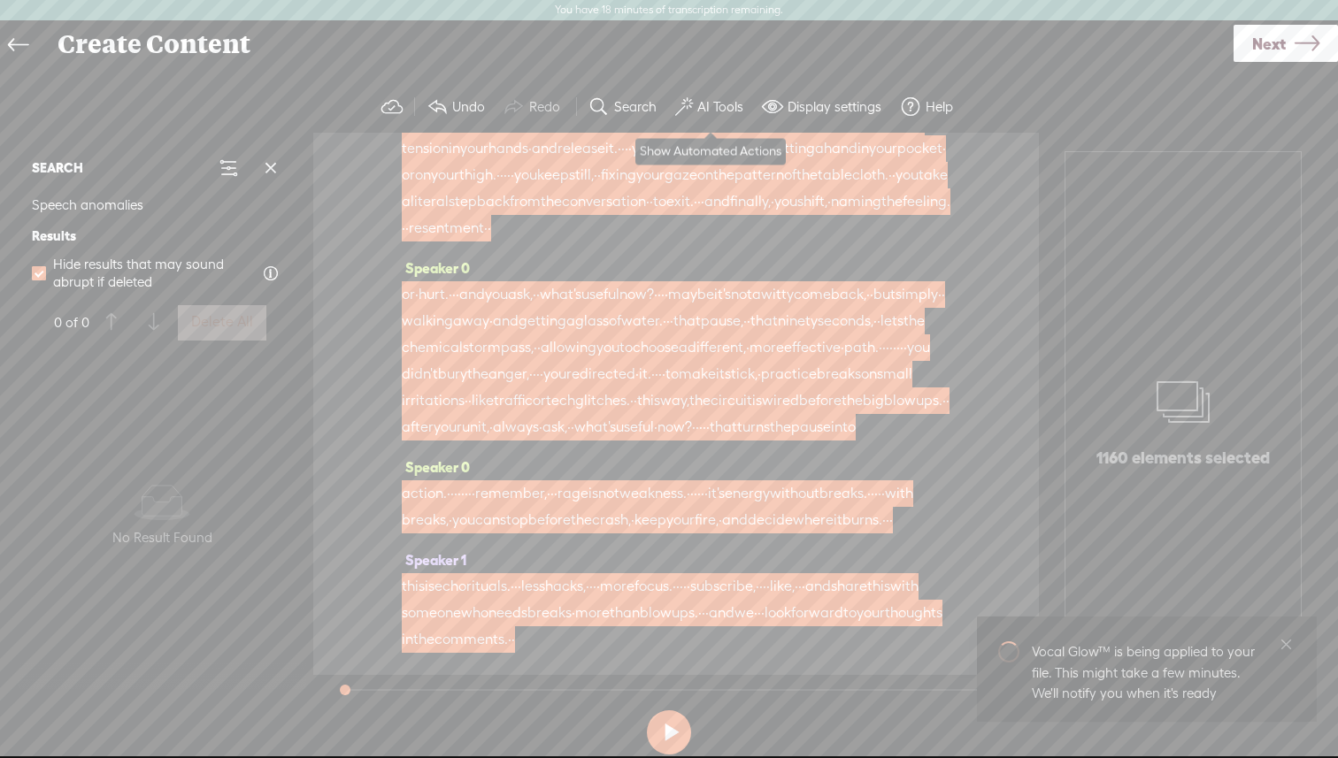
click at [707, 104] on label "AI Tools" at bounding box center [720, 107] width 46 height 18
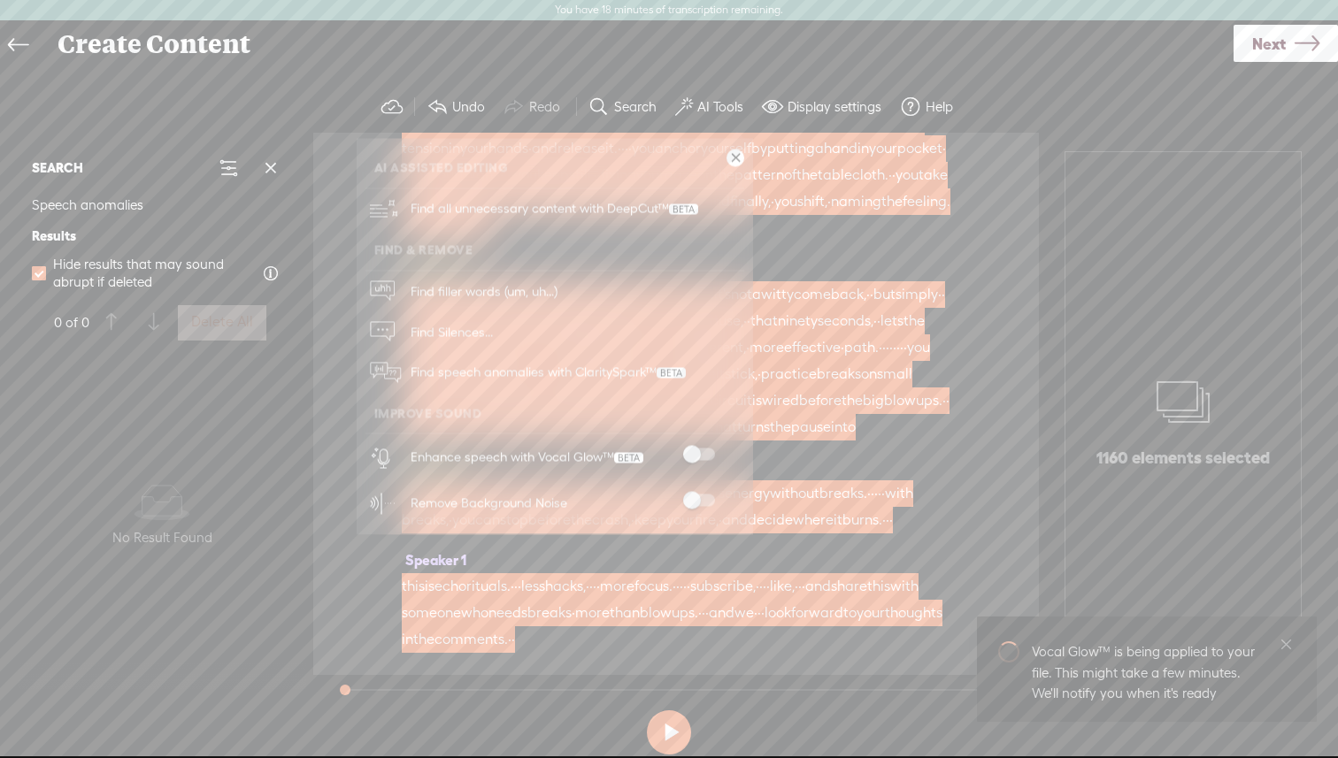
click at [692, 450] on span at bounding box center [699, 455] width 32 height 12
click at [666, 639] on button at bounding box center [669, 733] width 44 height 44
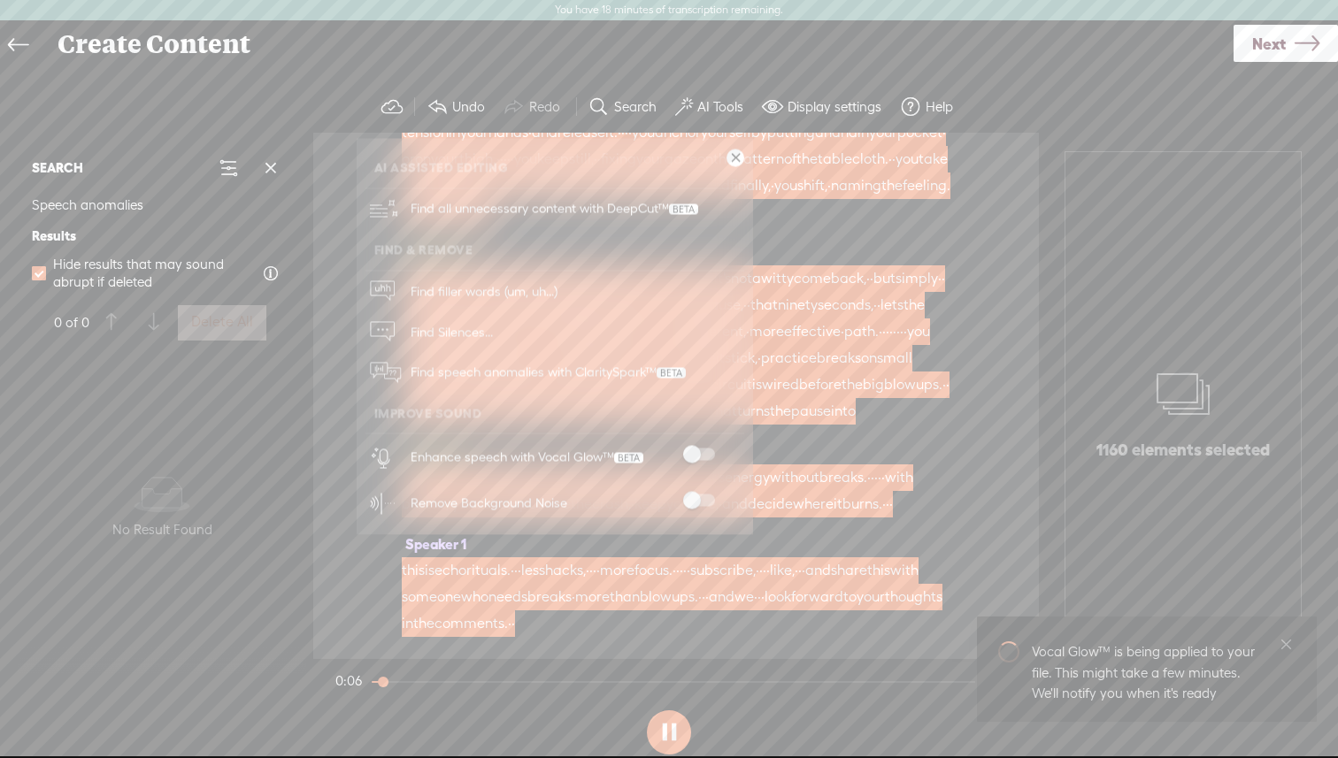
click at [666, 639] on button at bounding box center [669, 733] width 44 height 44
click at [692, 454] on span at bounding box center [699, 455] width 32 height 12
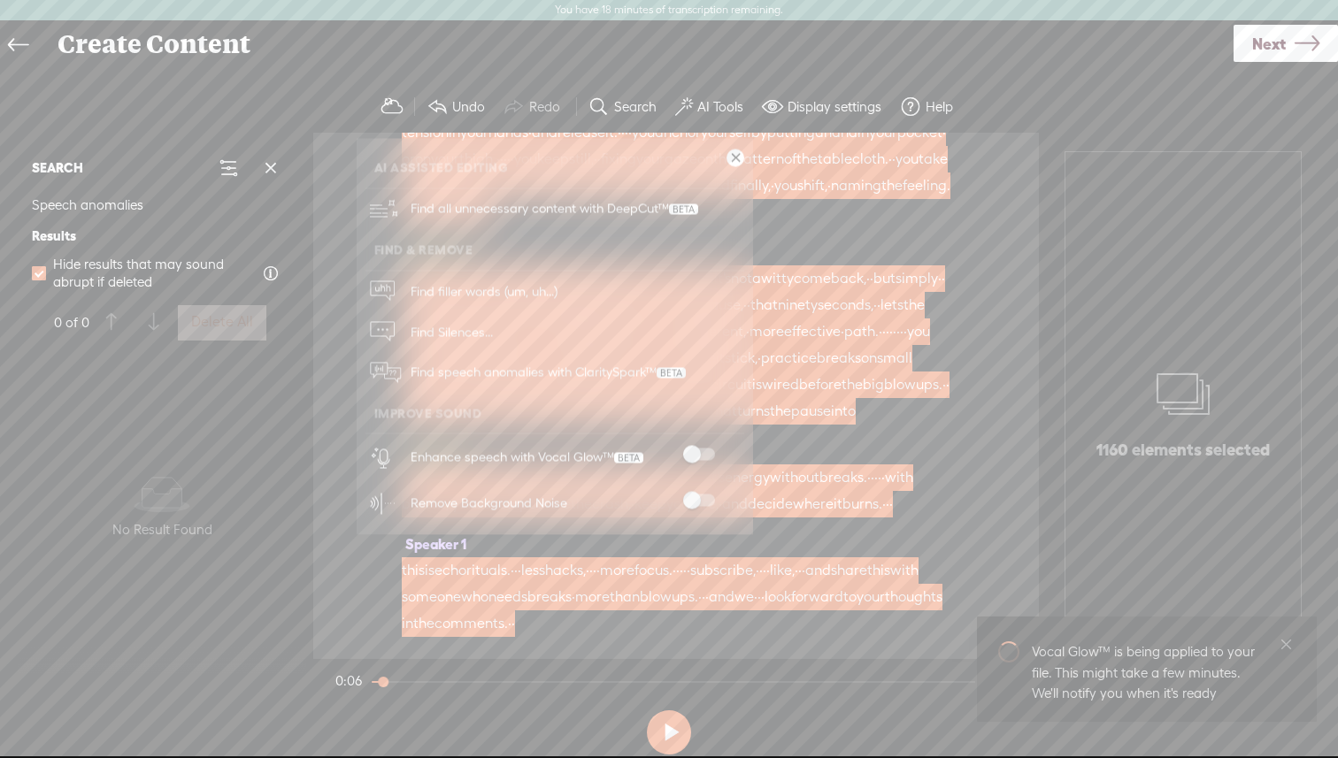
click at [692, 454] on span at bounding box center [699, 455] width 32 height 12
click at [693, 502] on span at bounding box center [699, 501] width 32 height 12
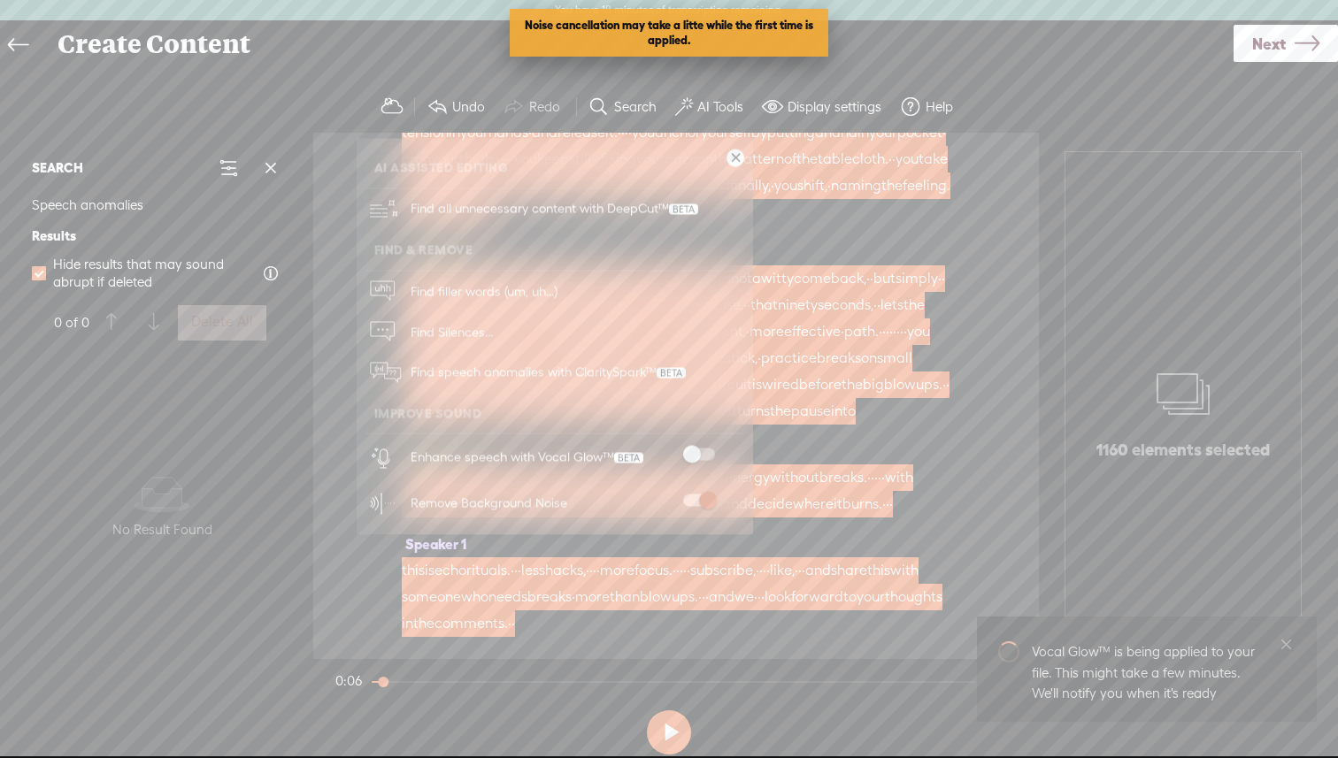
click at [695, 497] on span at bounding box center [699, 501] width 32 height 12
click at [707, 154] on link at bounding box center [736, 159] width 18 height 18
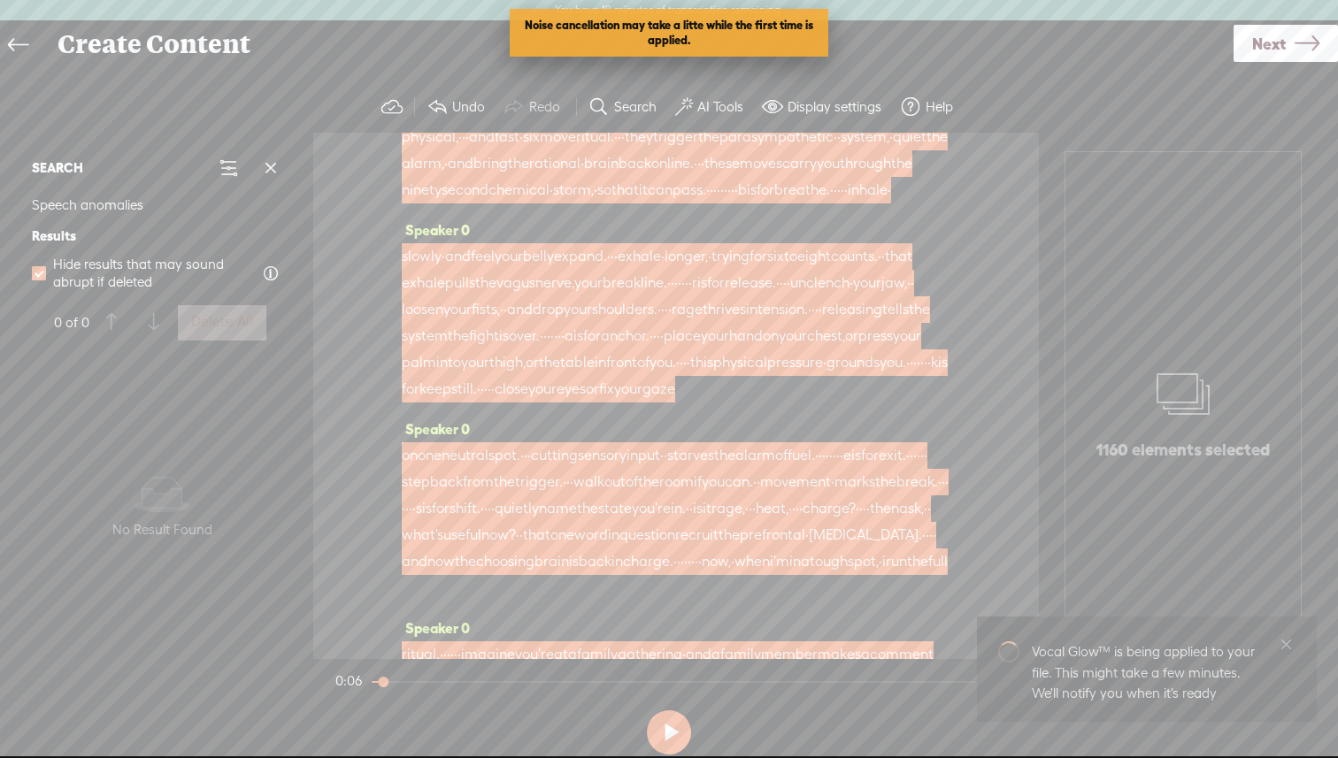
scroll to position [0, 0]
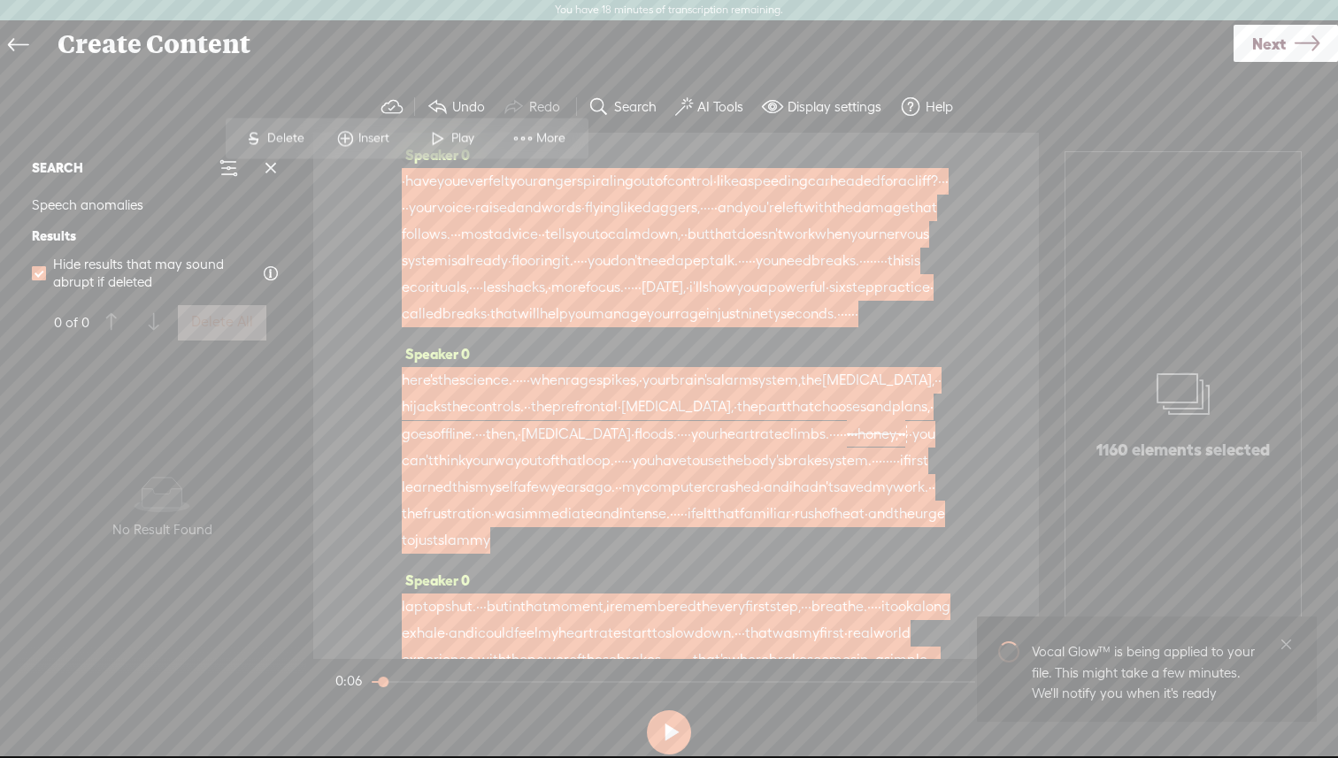
click at [707, 178] on span "car" at bounding box center [819, 181] width 22 height 27
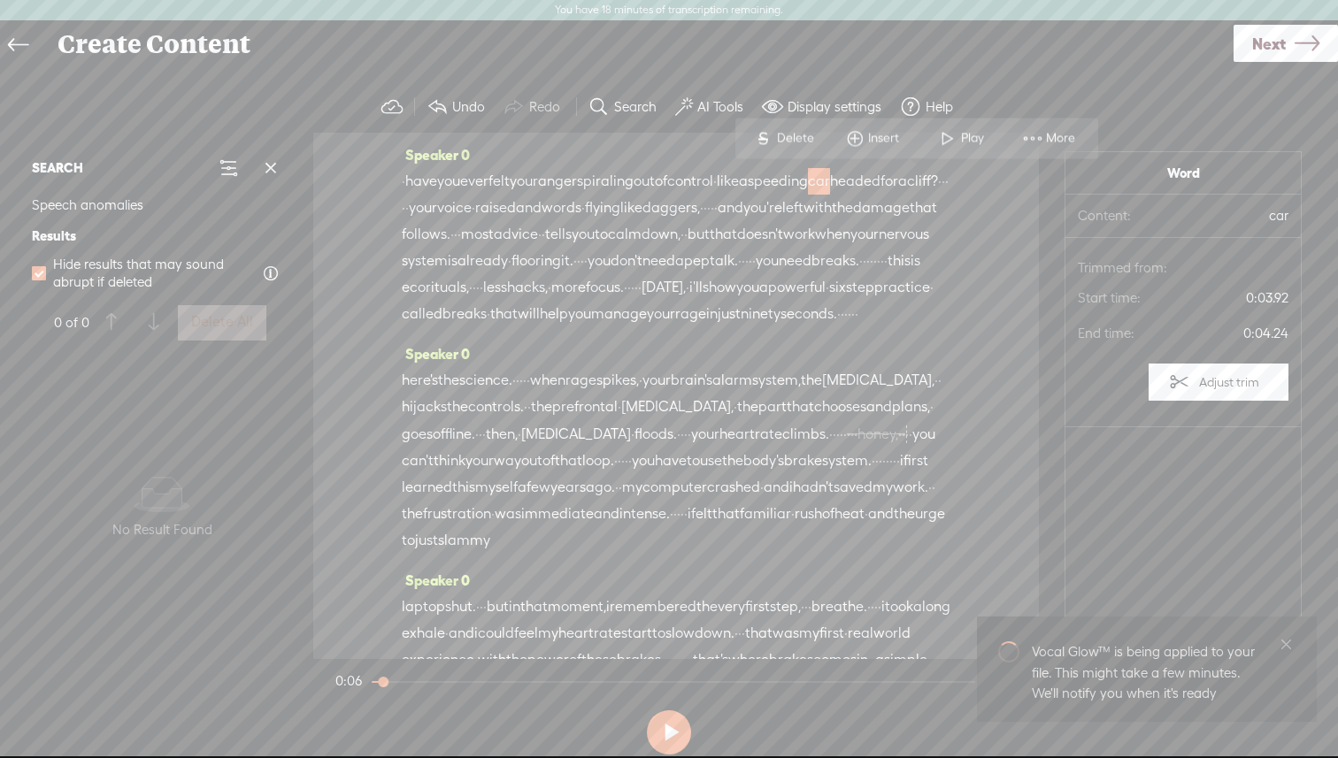
click at [707, 179] on span "car" at bounding box center [819, 181] width 22 height 27
click at [707, 135] on span "More" at bounding box center [1063, 139] width 34 height 18
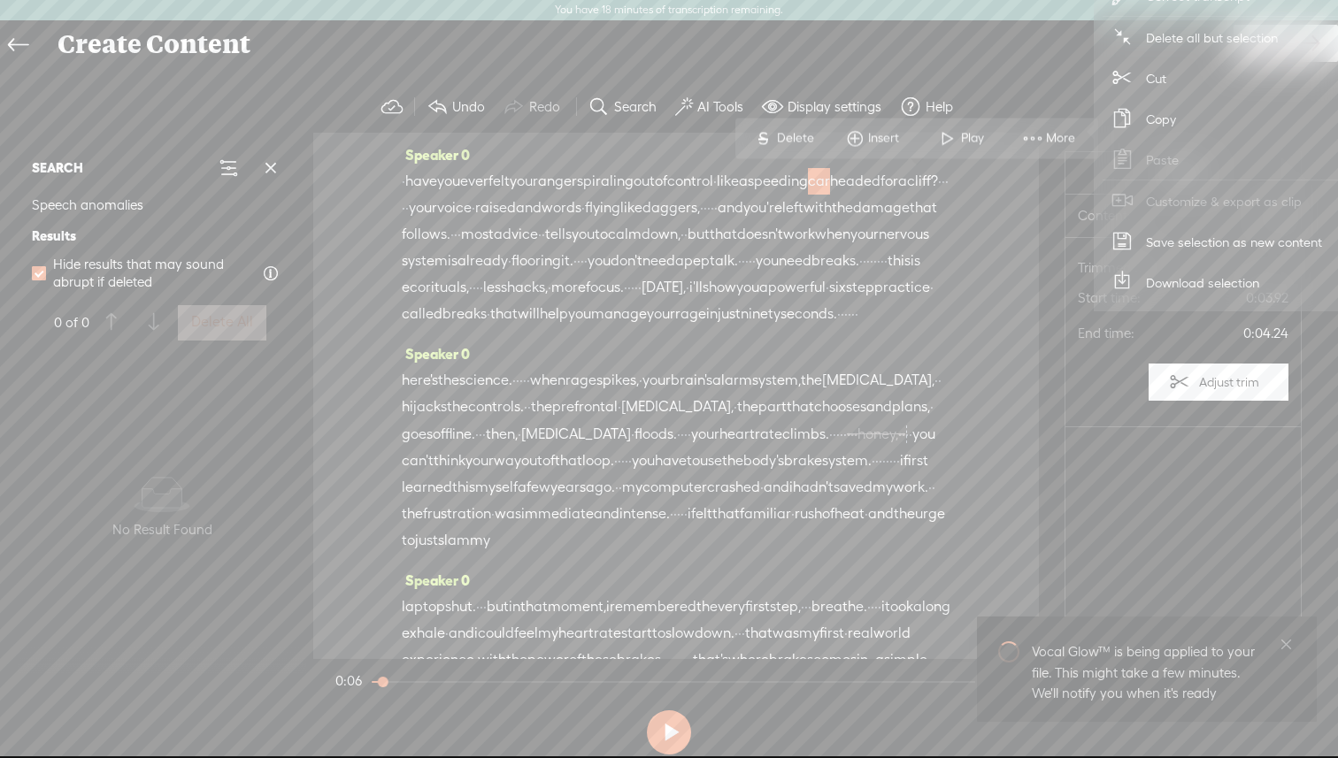
click at [707, 136] on span at bounding box center [855, 139] width 27 height 32
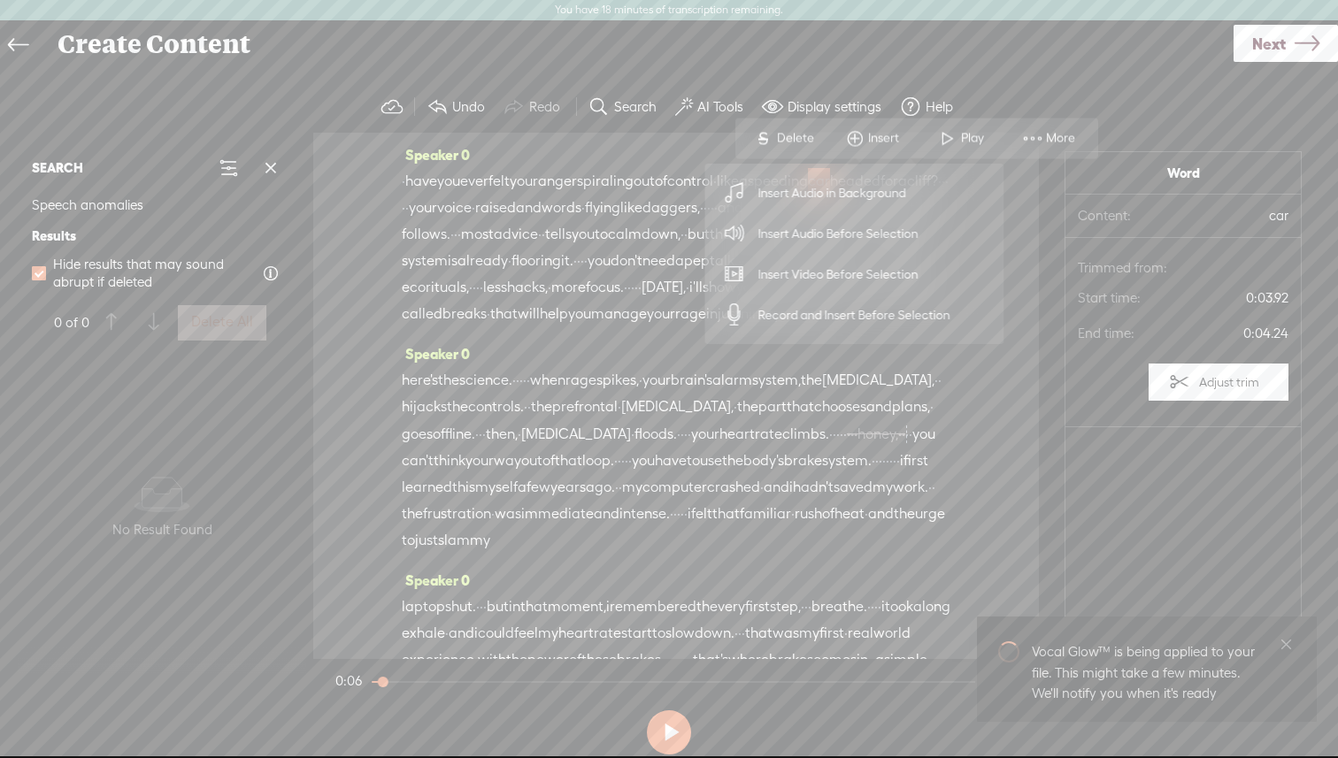
click at [707, 225] on span "Insert Audio Before Selection" at bounding box center [839, 234] width 230 height 40
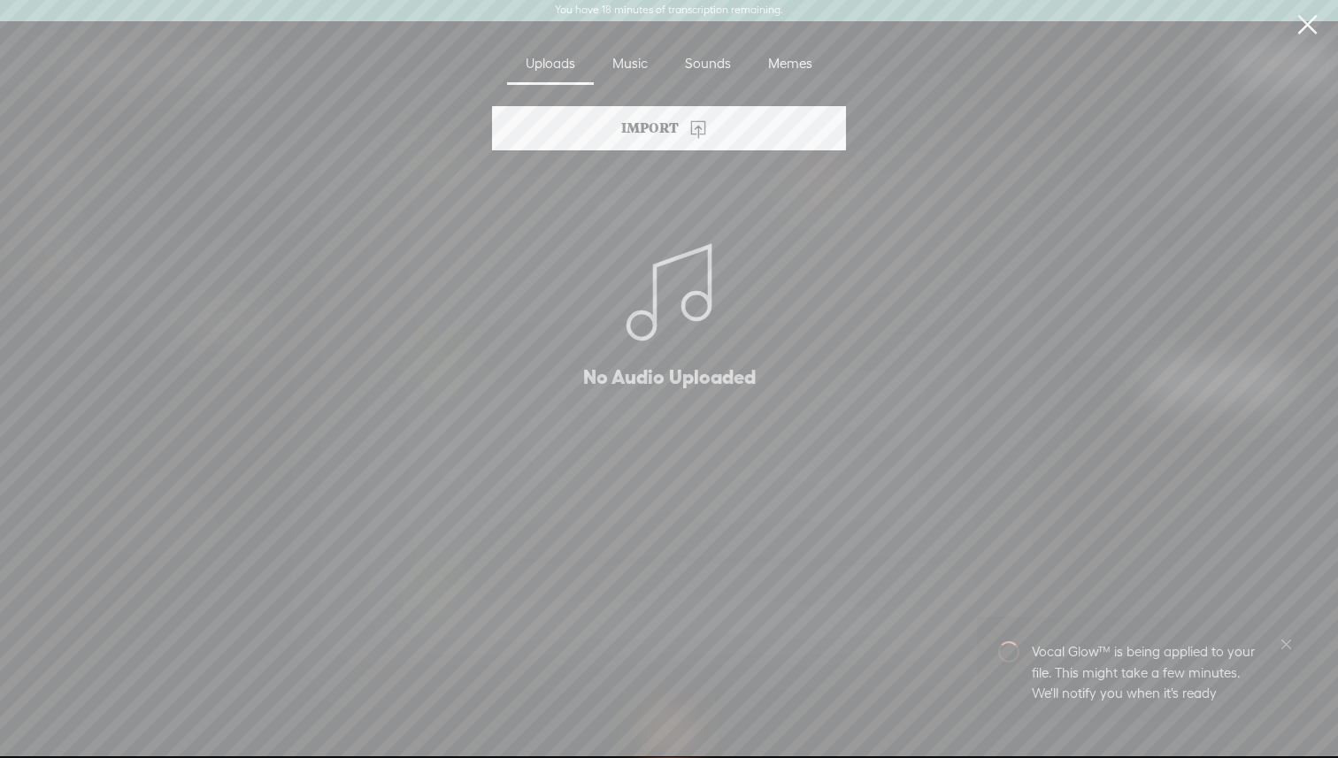
click at [707, 135] on div "Import" at bounding box center [669, 128] width 354 height 44
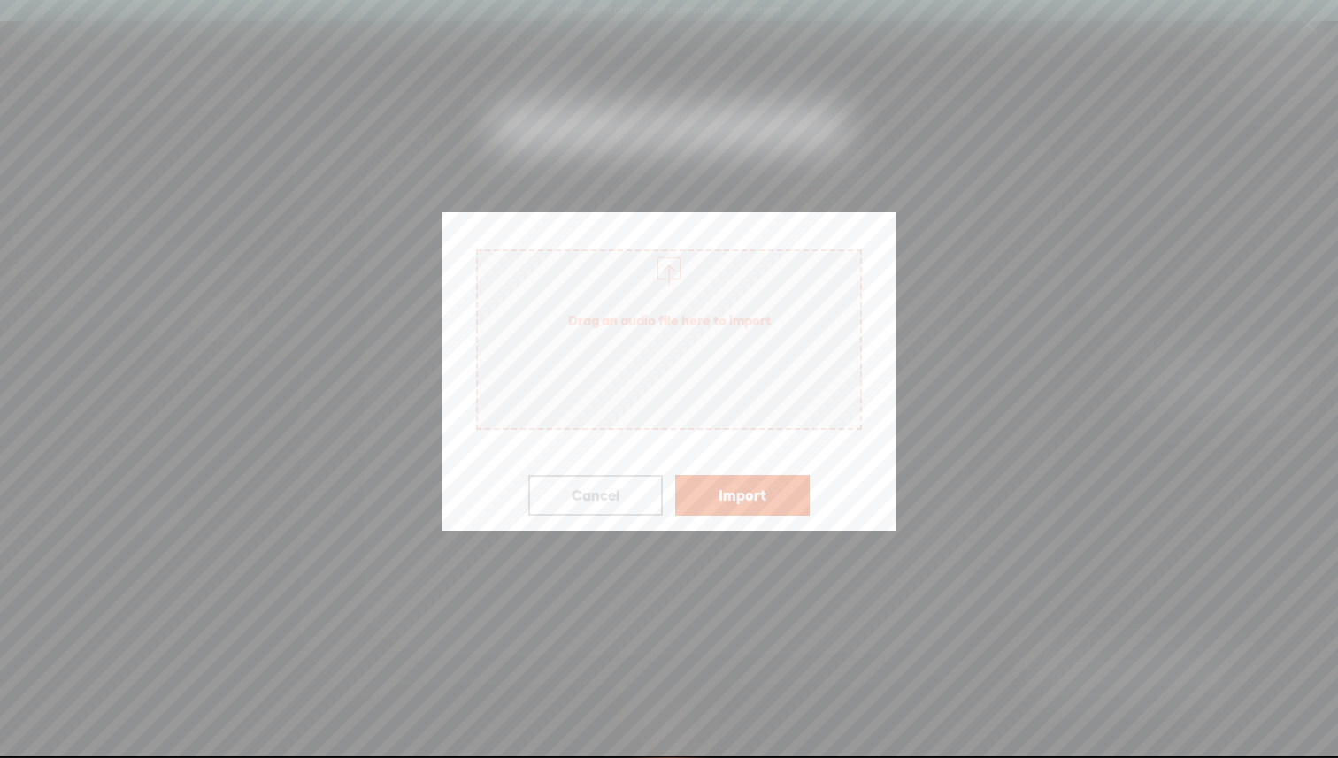
click at [707, 334] on span "Drag an audio file here to import" at bounding box center [669, 321] width 382 height 50
click at [611, 496] on button "Cancel" at bounding box center [595, 495] width 135 height 41
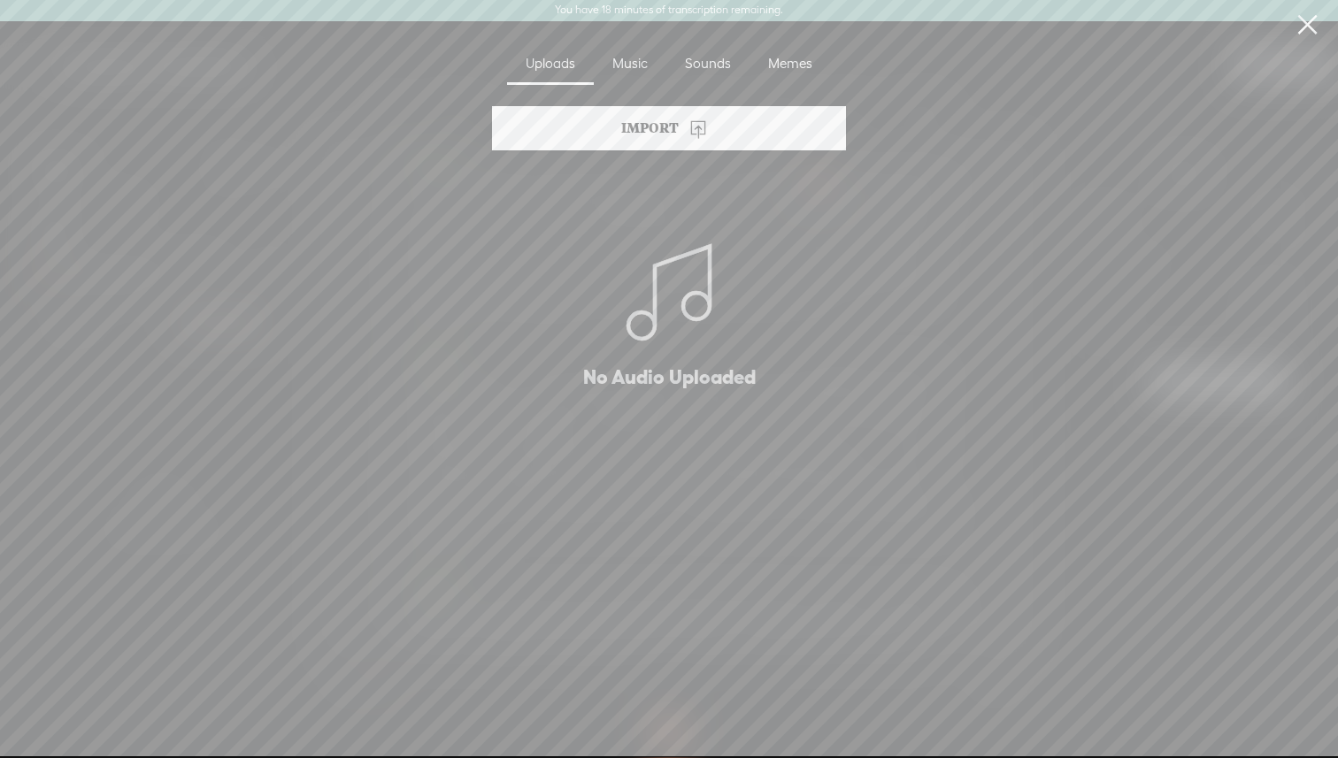
click at [640, 55] on div "Music" at bounding box center [630, 64] width 73 height 41
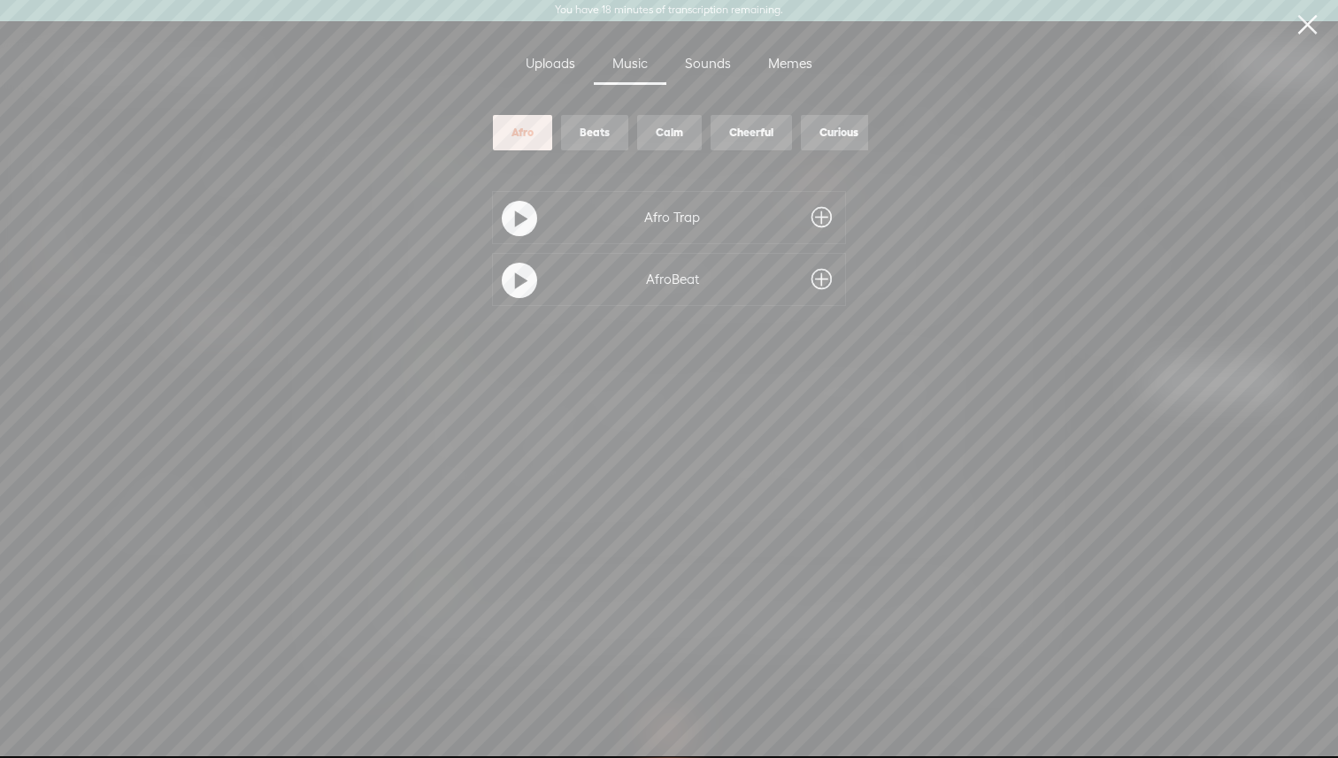
click at [556, 82] on div "Uploads" at bounding box center [550, 64] width 87 height 41
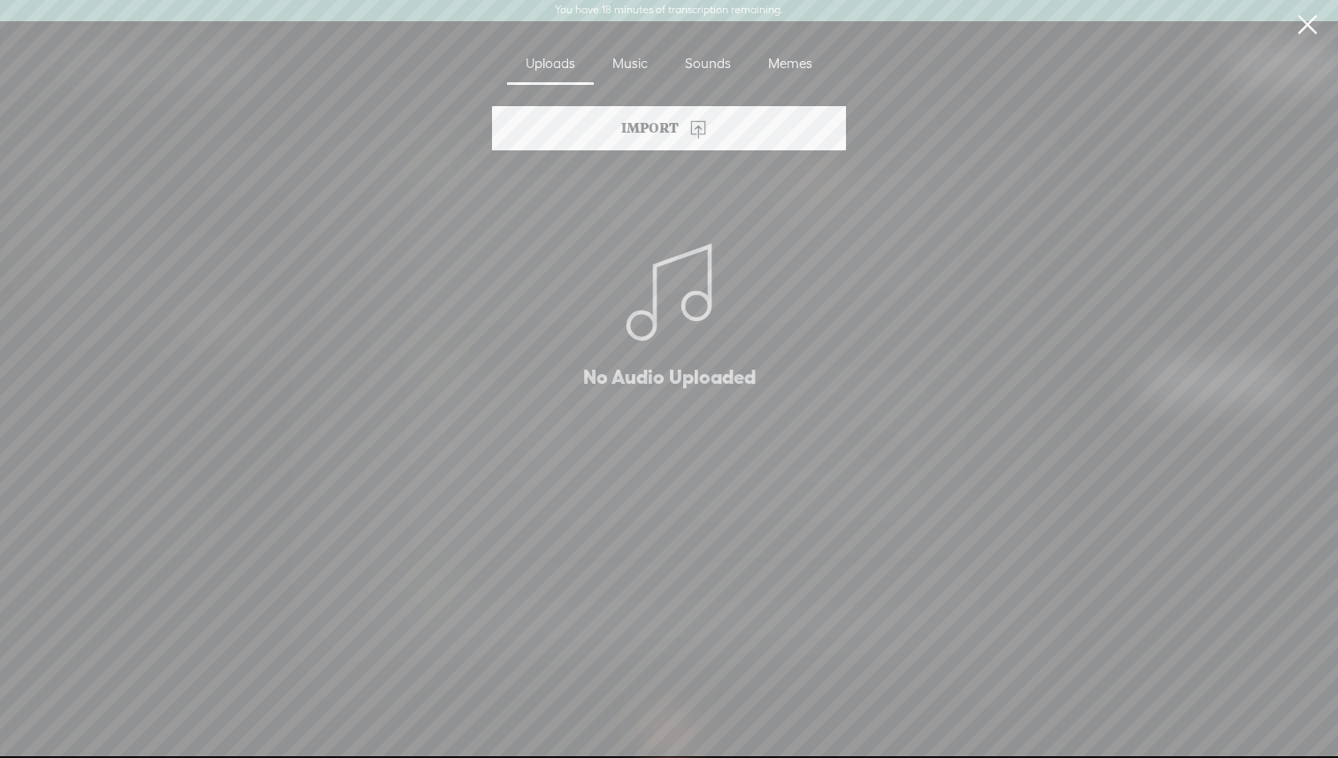
click at [707, 27] on link at bounding box center [1307, 25] width 44 height 50
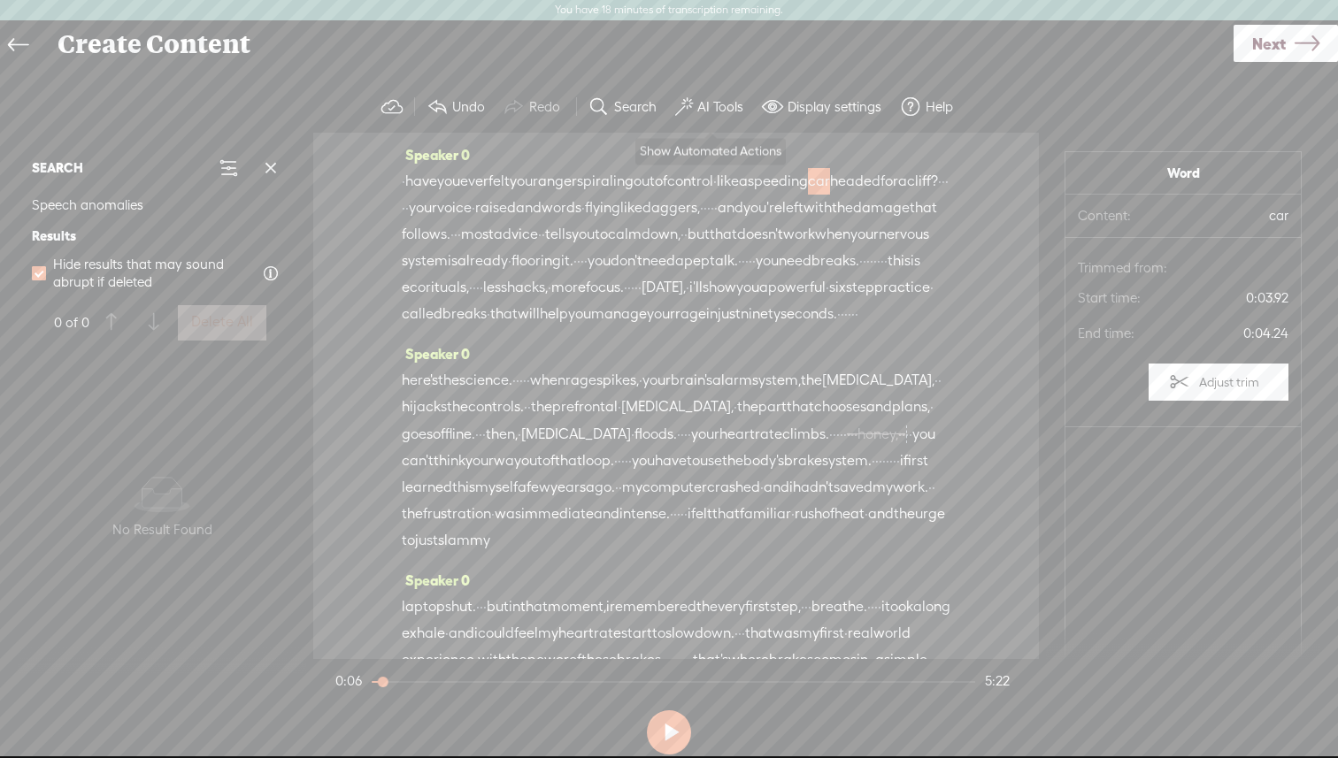
click at [707, 109] on label "AI Tools" at bounding box center [720, 107] width 46 height 18
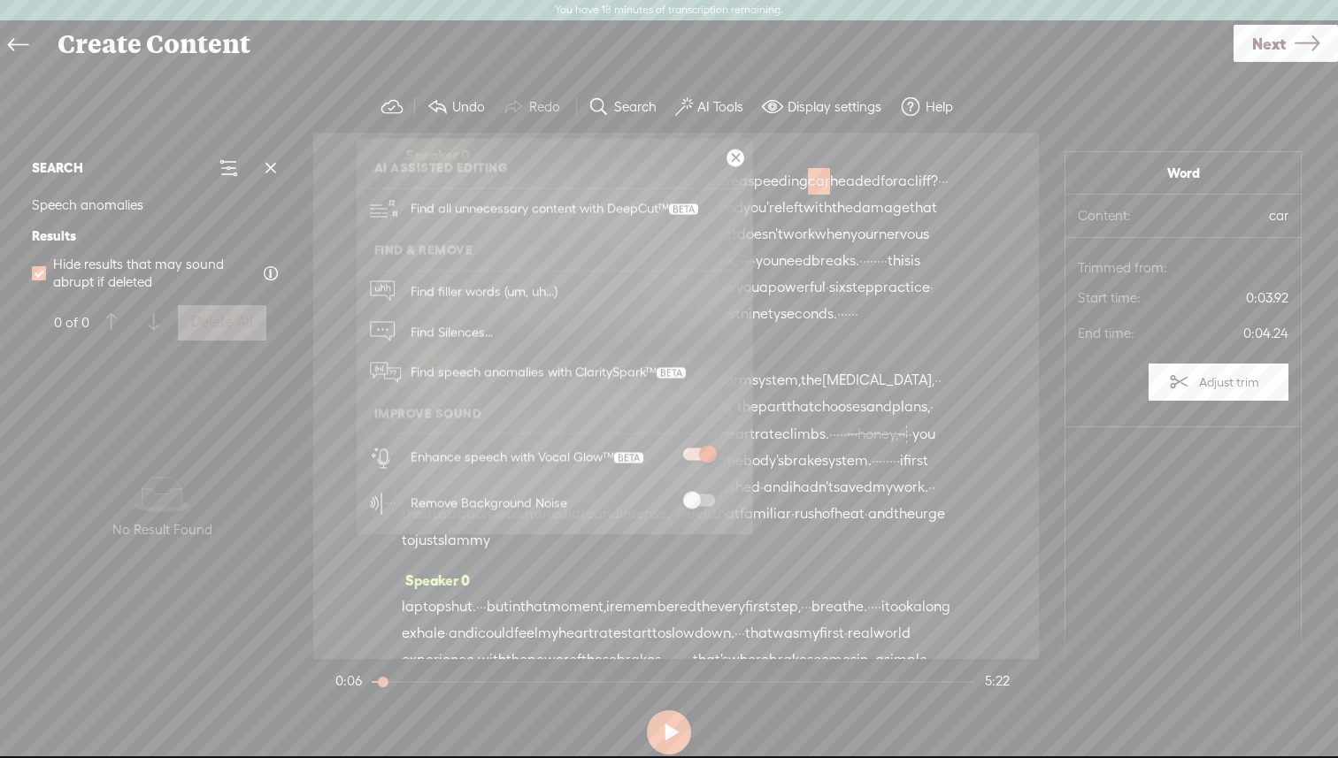
click at [594, 527] on span "immediate" at bounding box center [557, 514] width 73 height 27
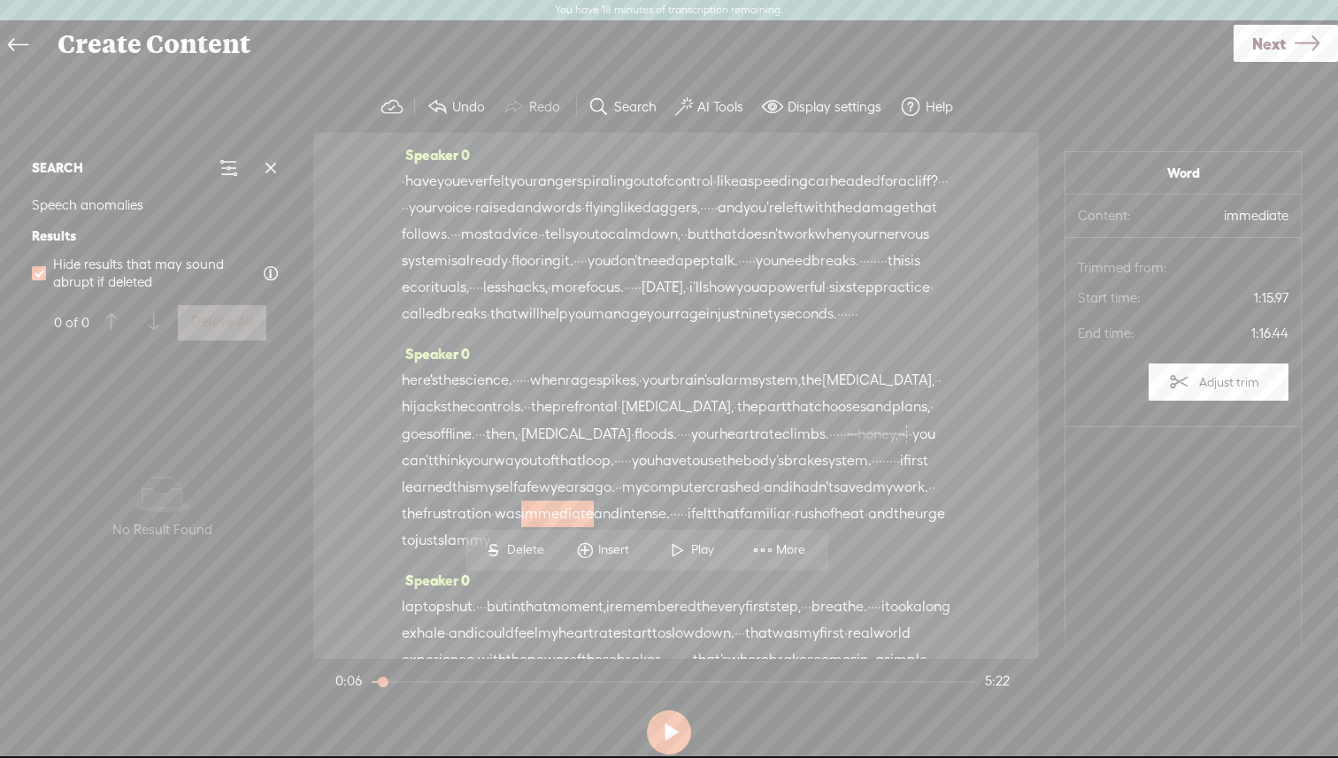
click at [670, 639] on button at bounding box center [669, 733] width 44 height 44
click at [691, 639] on section at bounding box center [669, 733] width 674 height 58
click at [671, 639] on button at bounding box center [669, 733] width 44 height 44
click at [707, 37] on span "Next" at bounding box center [1269, 43] width 34 height 45
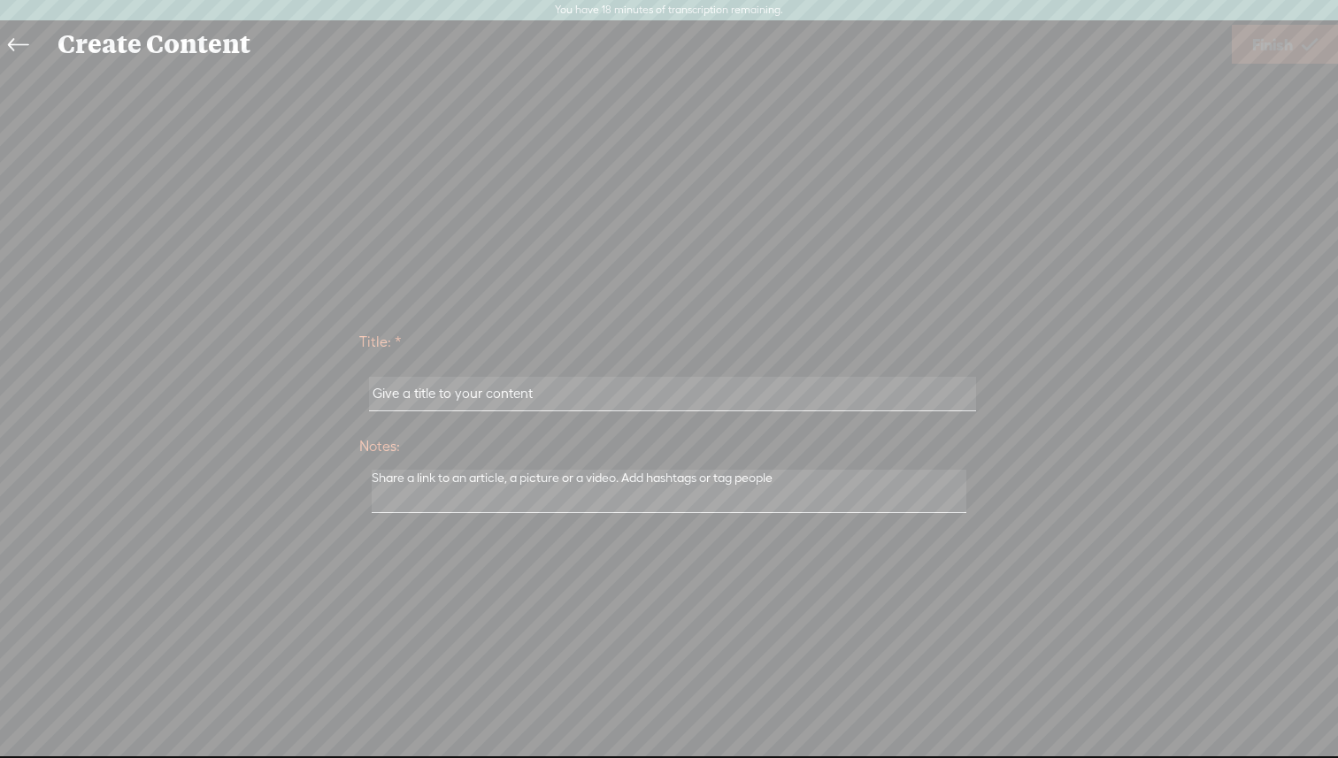
click at [572, 383] on input "text" at bounding box center [672, 394] width 606 height 35
drag, startPoint x: 572, startPoint y: 385, endPoint x: 331, endPoint y: 390, distance: 240.8
click at [331, 391] on div "Title: * Notes: Save as a draft content Publish: Warning: Narration of your tex…" at bounding box center [669, 420] width 1303 height 201
type input "Rage Reset Audio"
click at [707, 45] on span "Finish" at bounding box center [1272, 44] width 41 height 45
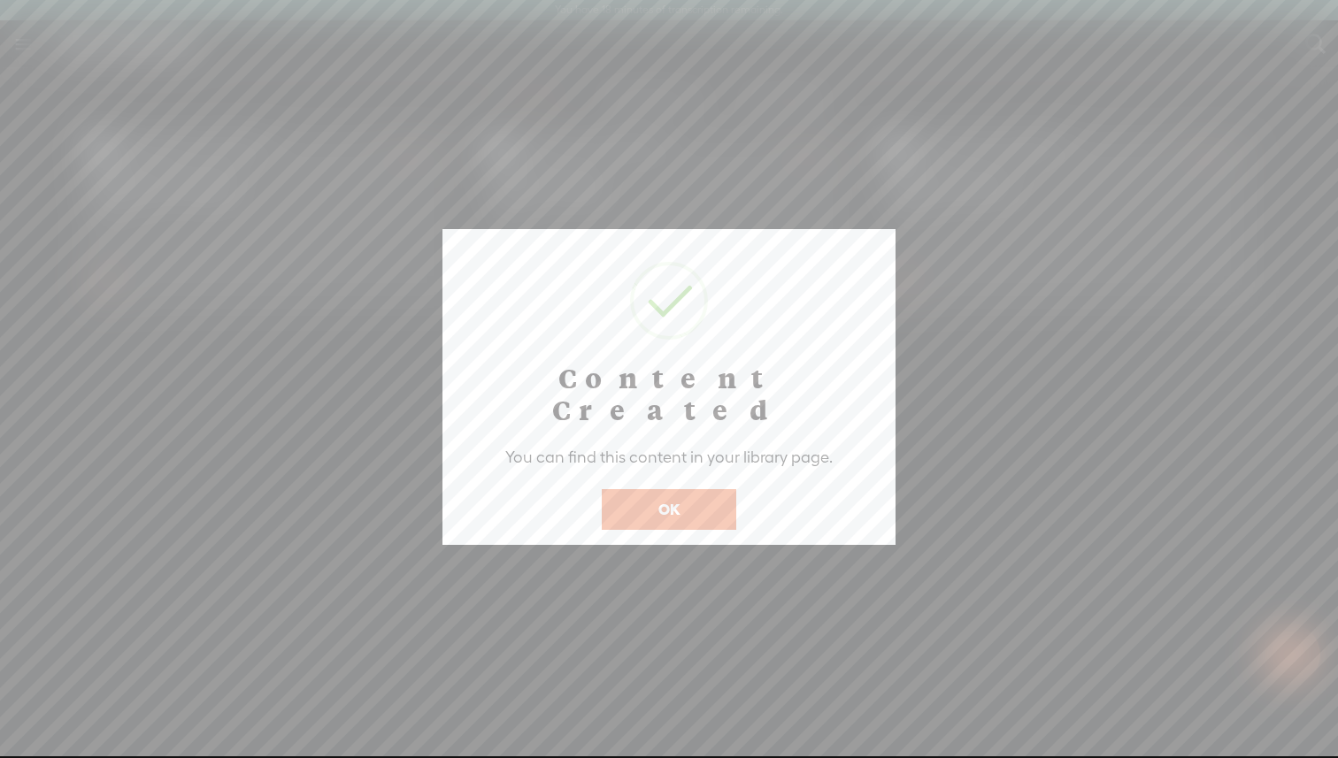
click at [707, 489] on button "OK" at bounding box center [669, 509] width 135 height 41
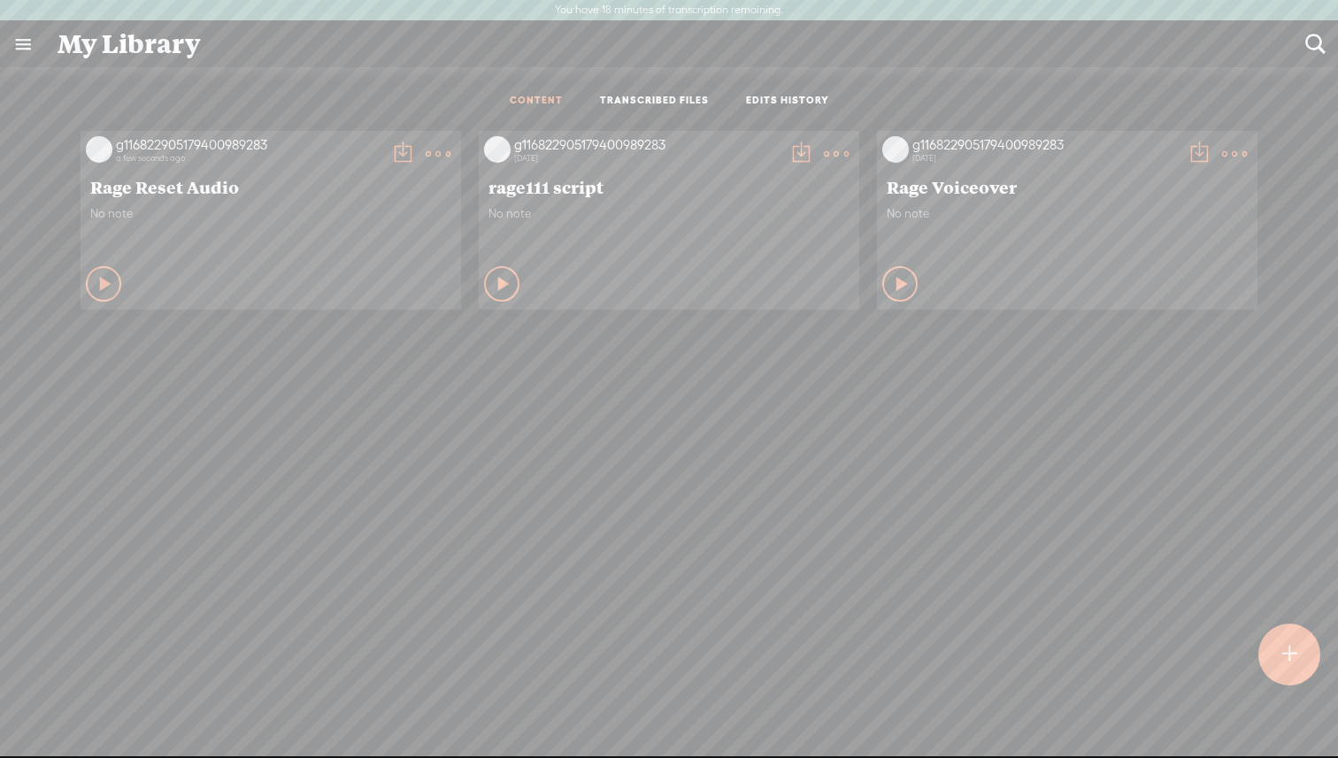
click at [439, 151] on t at bounding box center [438, 154] width 25 height 25
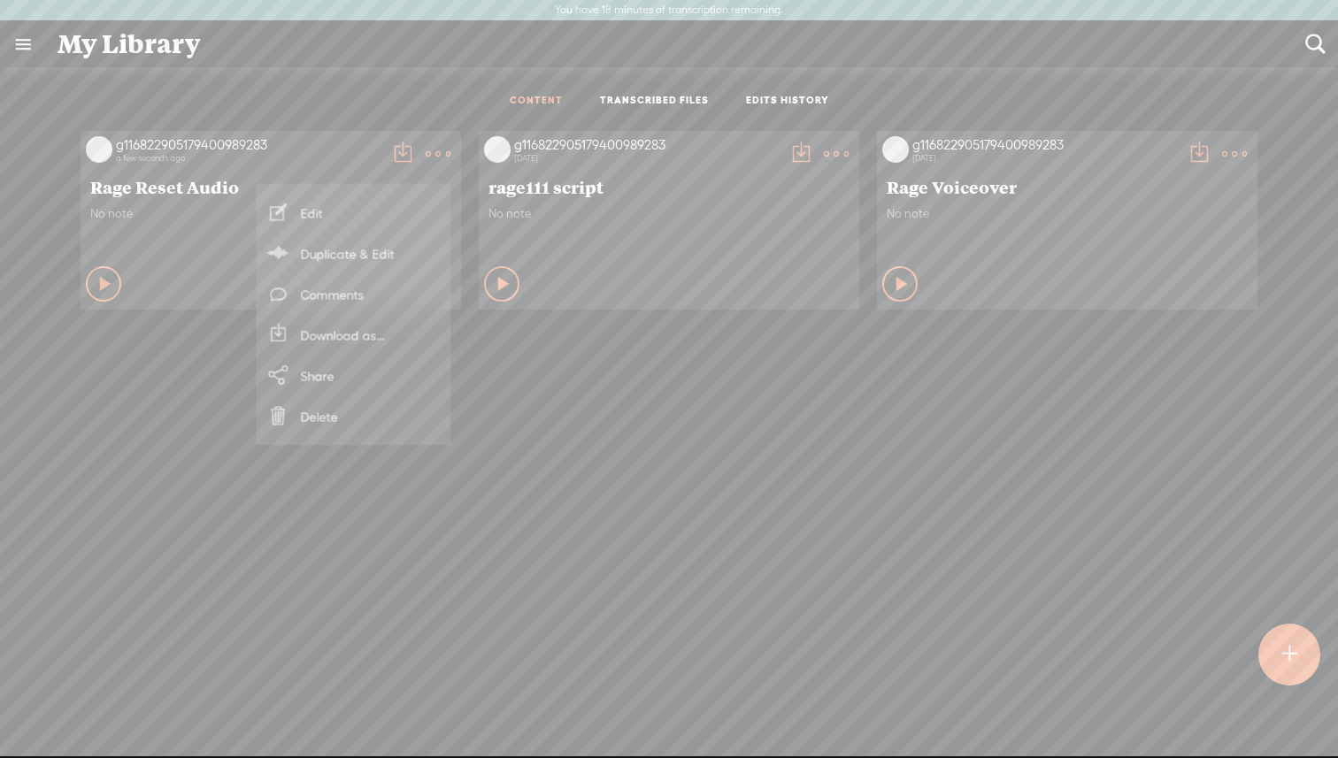
click at [366, 343] on link "Download as..." at bounding box center [354, 335] width 177 height 41
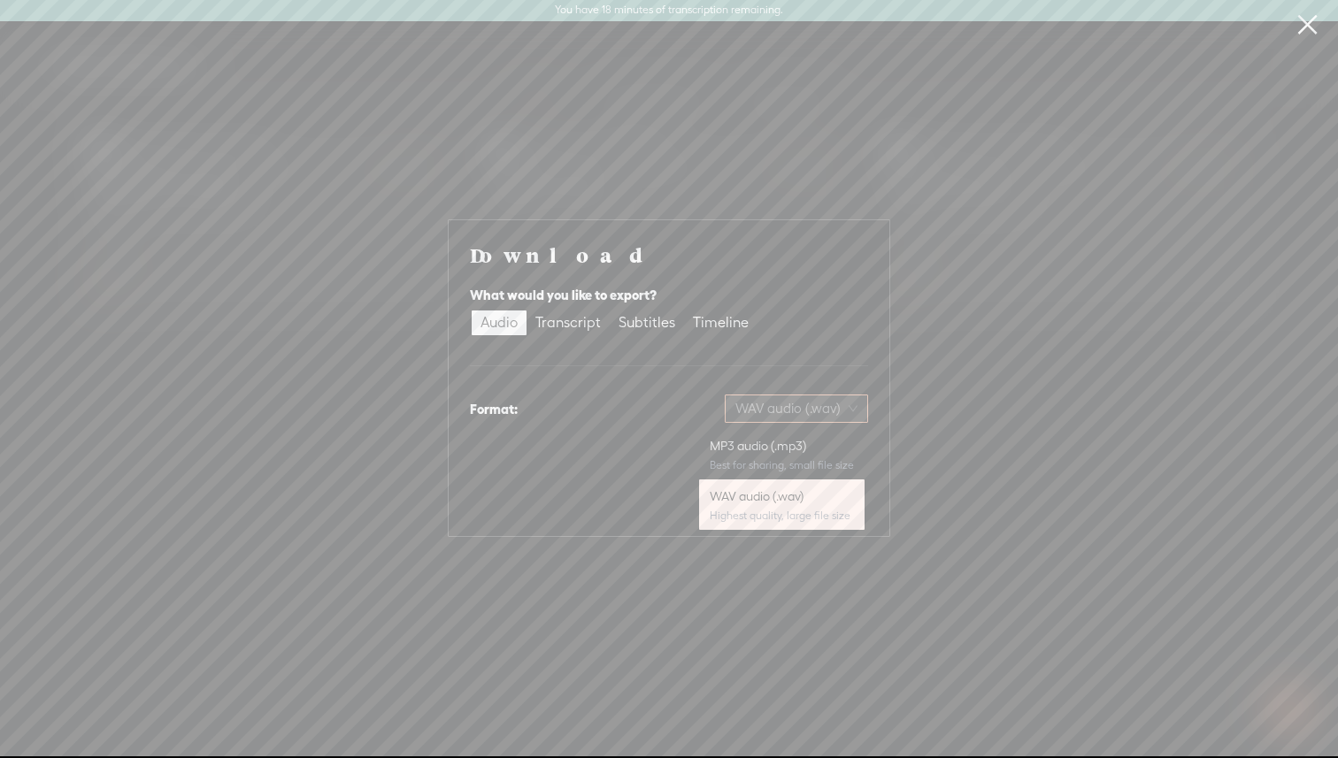
click at [707, 409] on span "WAV audio (.wav)" at bounding box center [796, 409] width 122 height 27
click at [707, 444] on div "MP3 audio (.mp3)" at bounding box center [782, 446] width 144 height 18
click at [707, 498] on span "Download" at bounding box center [823, 502] width 62 height 18
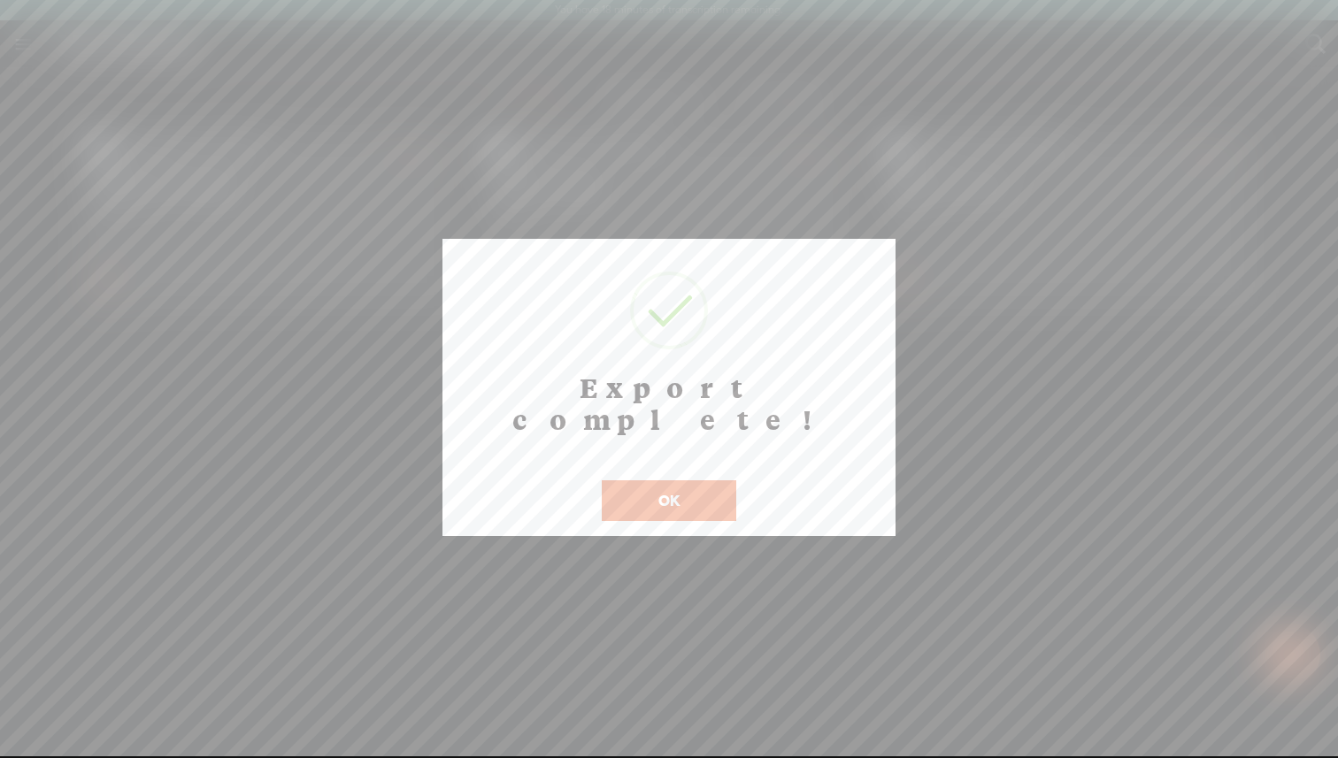
click at [707, 481] on button "OK" at bounding box center [669, 501] width 135 height 41
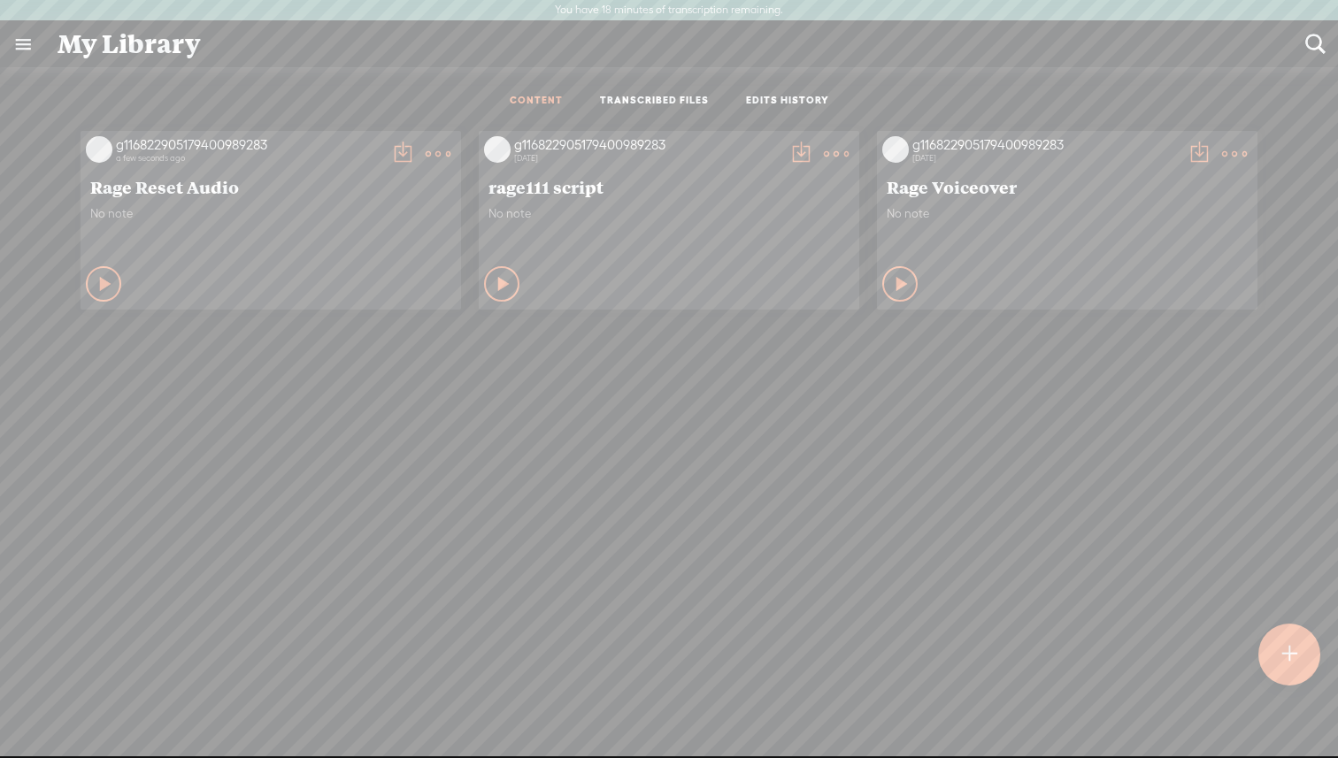
click at [707, 55] on div "My Library" at bounding box center [669, 44] width 1248 height 46
